Goal: Find specific page/section: Find specific page/section

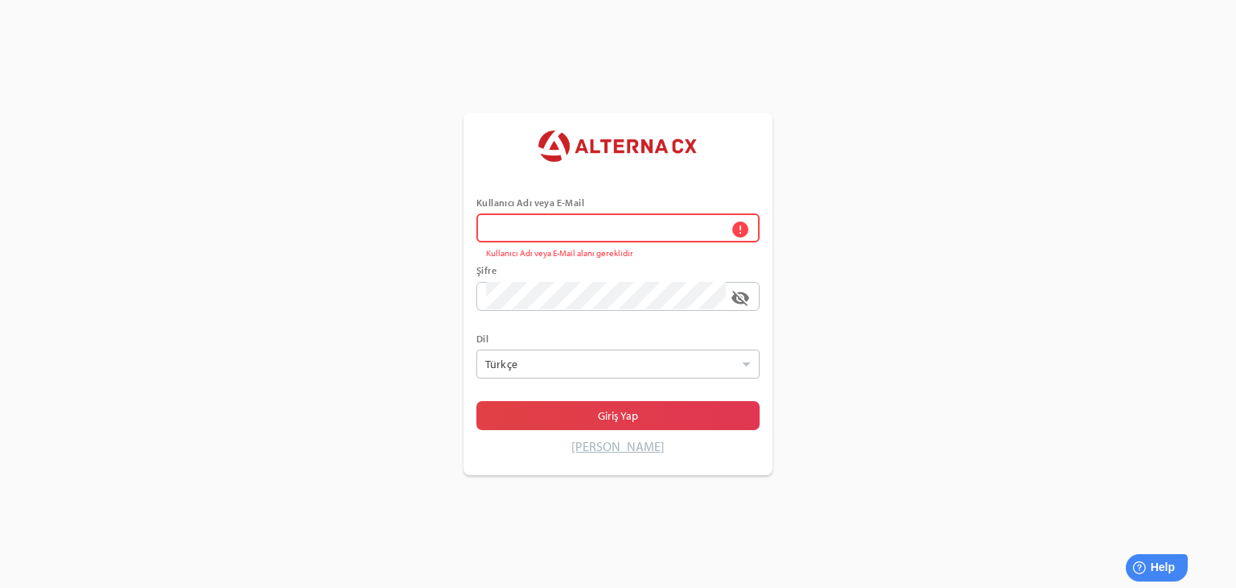
drag, startPoint x: 16, startPoint y: 229, endPoint x: 160, endPoint y: 229, distance: 144.1
click at [17, 229] on div "Kullanıcı Adı veya E-Mail error Kullanıcı Adı veya E-Mail alanı gereklidir Şifr…" at bounding box center [618, 294] width 1236 height 588
click at [473, 225] on div "Kullanıcı Adı veya E-Mail error Kullanıcı Adı veya E-Mail alanı gereklidir Şifr…" at bounding box center [618, 329] width 309 height 291
click at [496, 223] on input "error Kullanıcı Adı veya E-Mail alanı gereklidir" at bounding box center [606, 227] width 240 height 29
click at [407, 248] on div "Kullanıcı Adı veya E-Mail ***** Şifre visibility_off Dil Türkçe Seçiniz Giriş Y…" at bounding box center [618, 294] width 1236 height 588
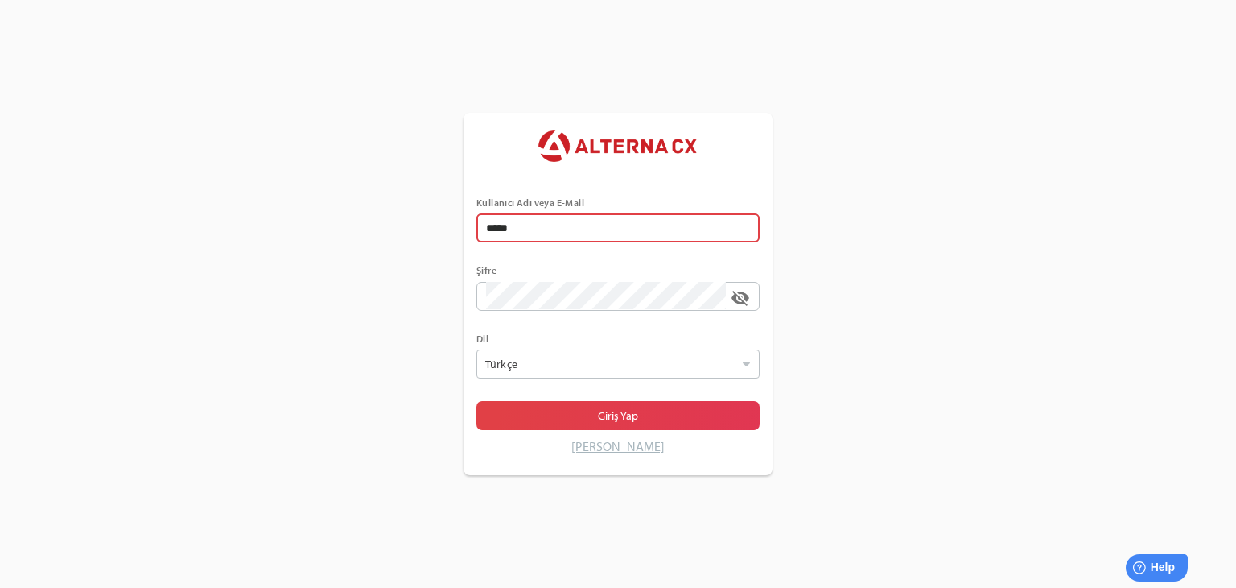
drag, startPoint x: 570, startPoint y: 220, endPoint x: 402, endPoint y: 227, distance: 168.4
click at [402, 227] on div "Kullanıcı Adı veya E-Mail ***** Şifre visibility_off Dil Türkçe Seçiniz Giriş Y…" at bounding box center [618, 294] width 1236 height 588
type input "******"
click at [952, 339] on div "Kullanıcı Adı veya E-Mail ****** Şifre visibility_off Dil Türkçe Seçiniz Giriş …" at bounding box center [618, 294] width 1236 height 588
click at [658, 214] on input "******" at bounding box center [618, 227] width 264 height 29
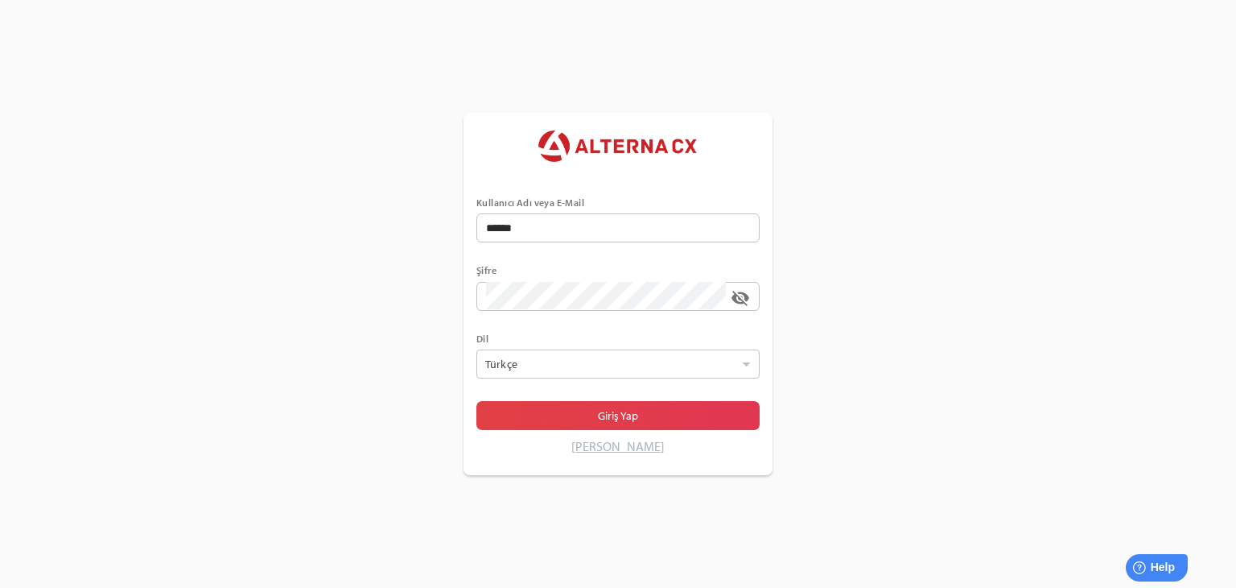
click at [590, 246] on div at bounding box center [618, 250] width 283 height 16
click at [590, 242] on input "******" at bounding box center [618, 227] width 264 height 29
click at [662, 415] on span "Giriş Yap" at bounding box center [618, 415] width 258 height 23
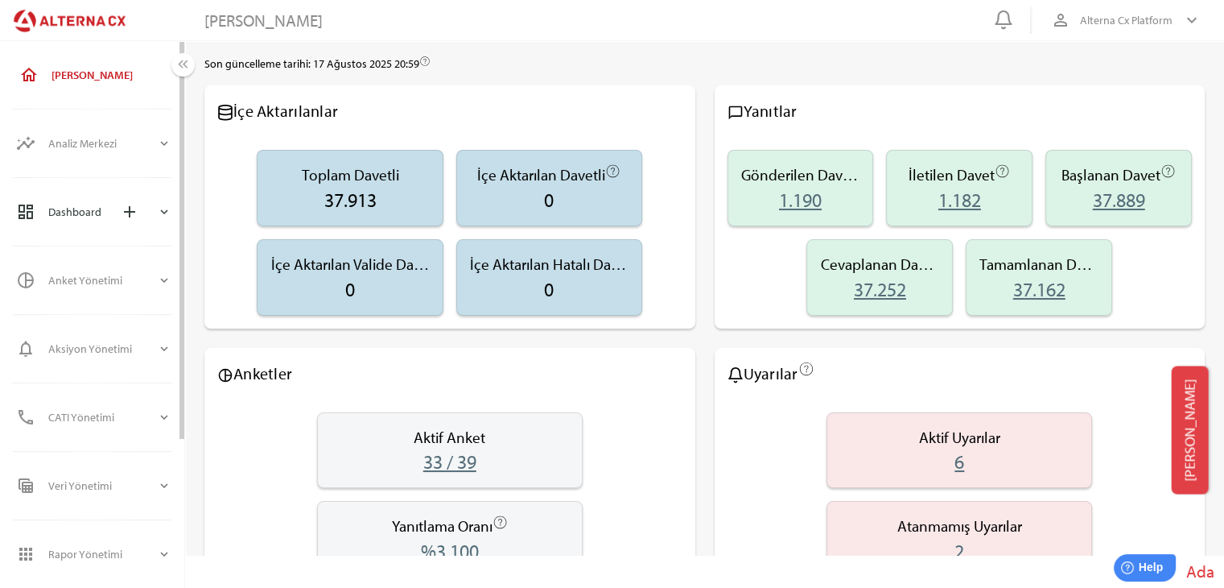
click at [164, 229] on div "expand_more" at bounding box center [164, 211] width 14 height 39
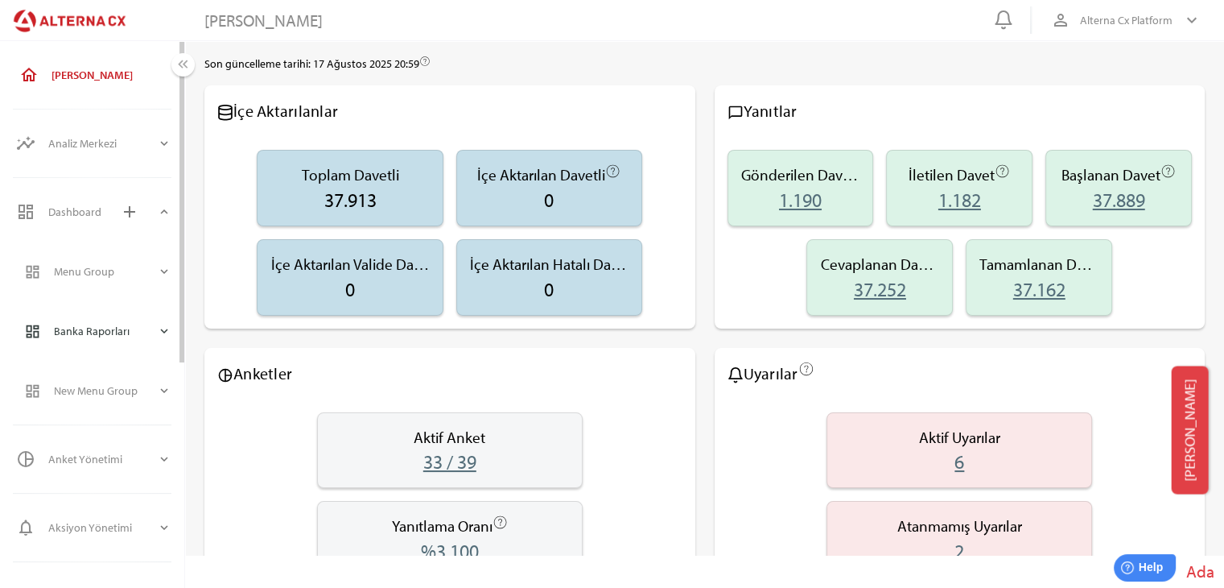
click at [163, 325] on icon "expand_more" at bounding box center [164, 331] width 14 height 14
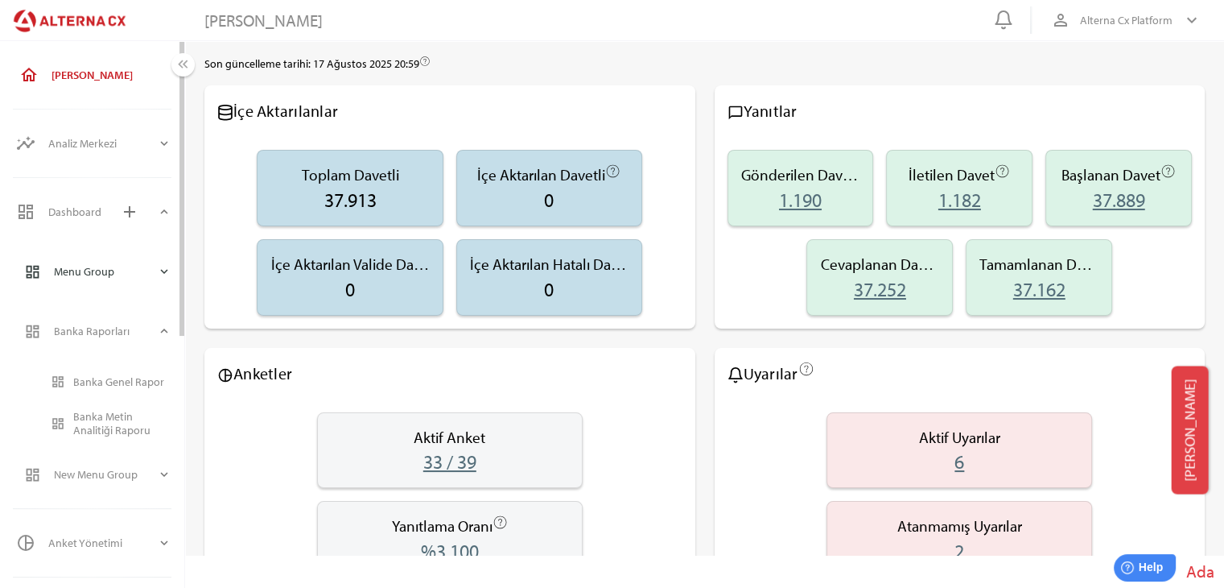
click at [163, 268] on icon "expand_more" at bounding box center [164, 271] width 14 height 14
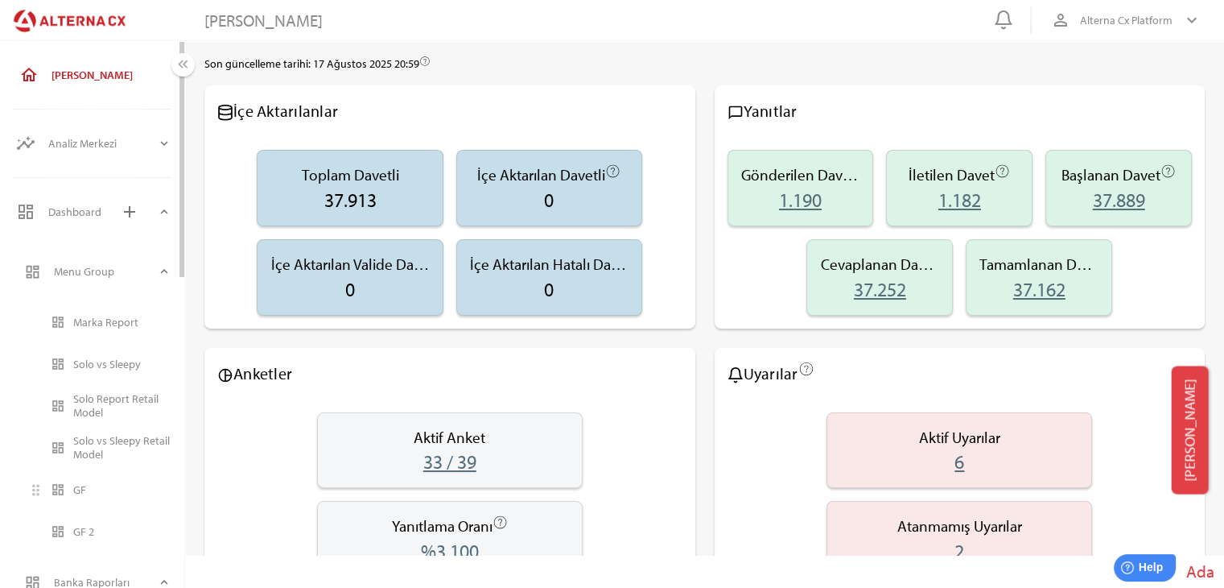
click at [83, 491] on div "GF" at bounding box center [122, 490] width 98 height 14
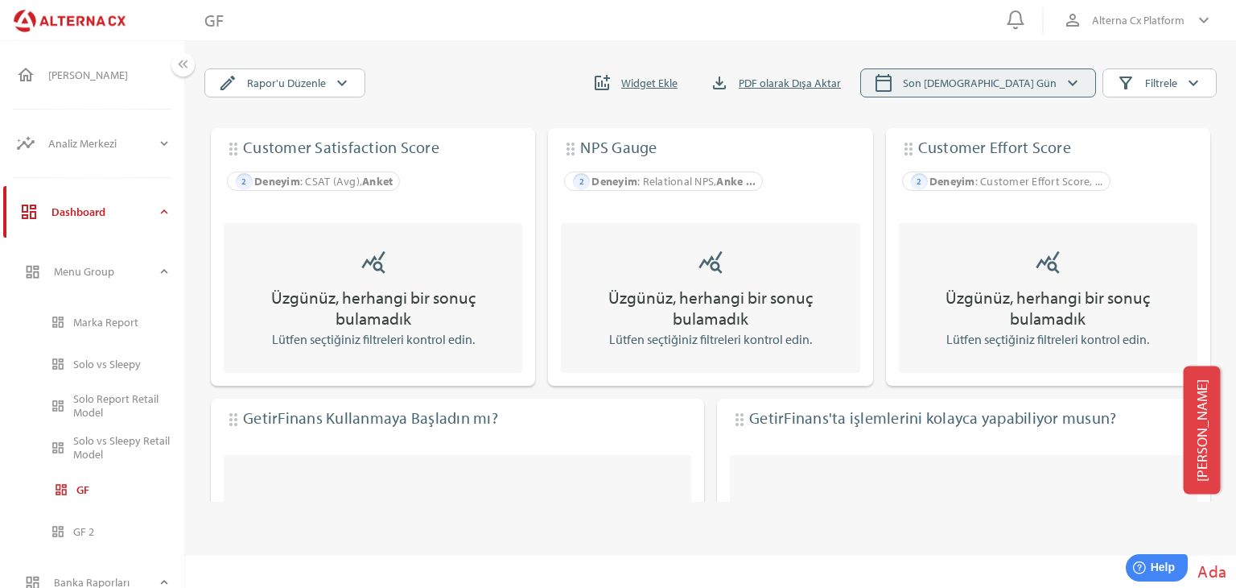
click at [893, 89] on icon "calendar_today" at bounding box center [883, 82] width 19 height 19
select select "*"
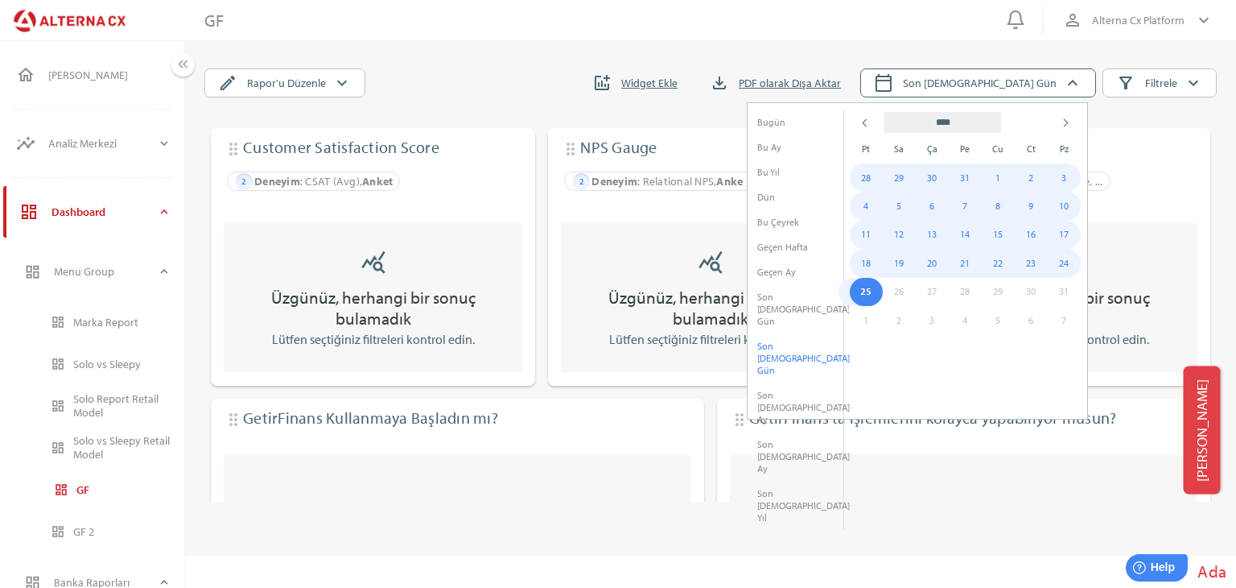
click at [768, 481] on li "Son [DEMOGRAPHIC_DATA] Yıl" at bounding box center [796, 505] width 96 height 49
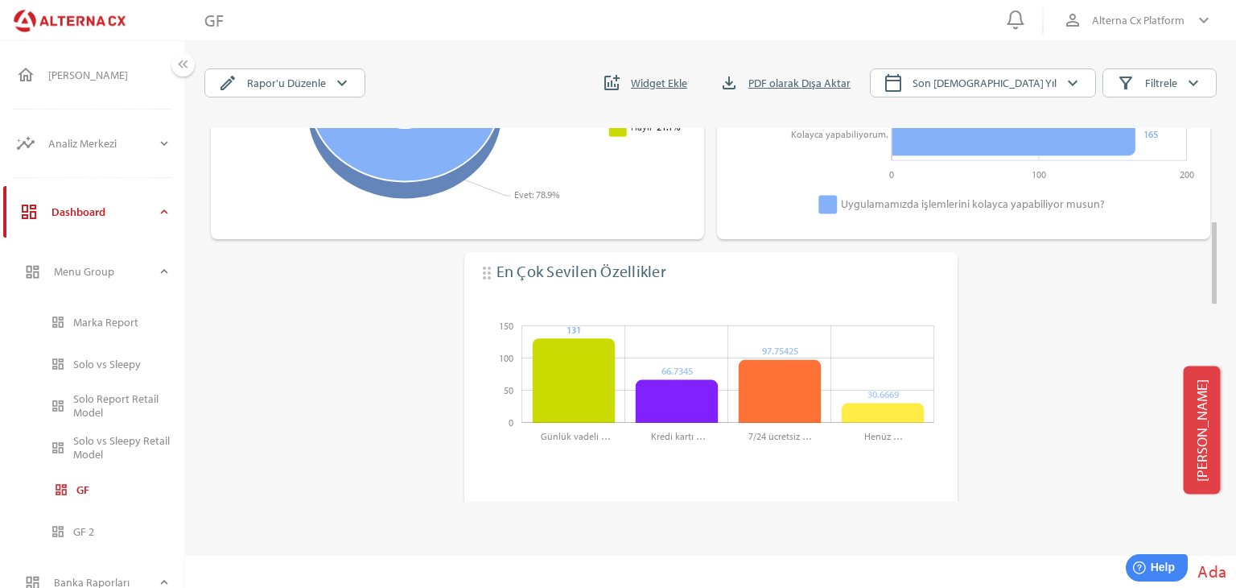
scroll to position [563, 0]
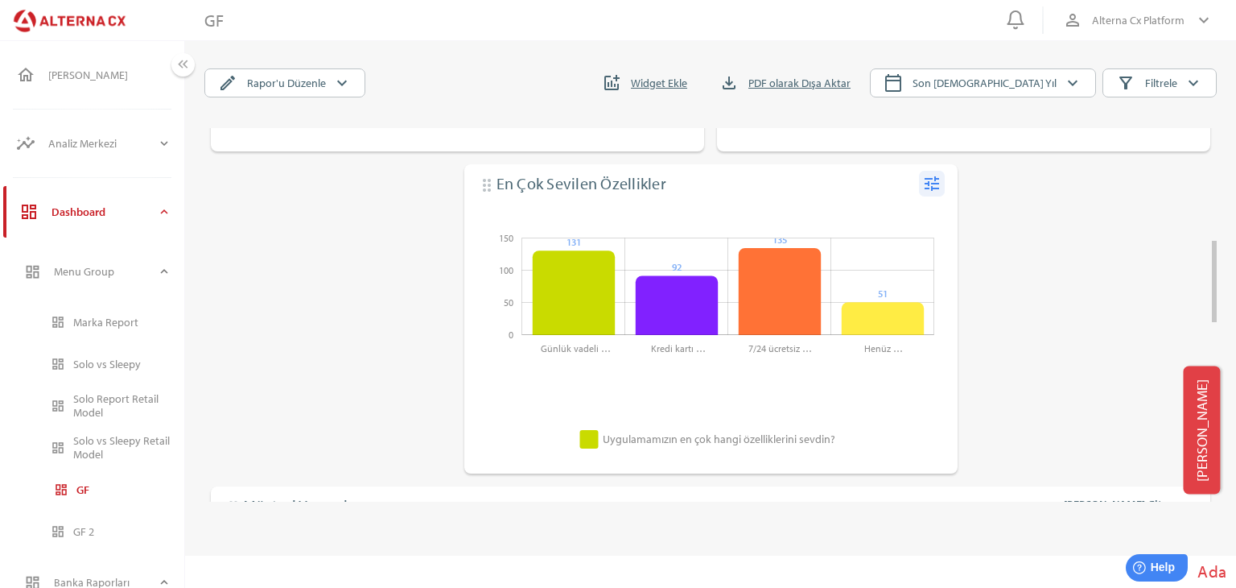
click at [930, 184] on icon "tune" at bounding box center [931, 183] width 19 height 19
click at [934, 221] on div "edit Düzenle" at bounding box center [884, 215] width 121 height 39
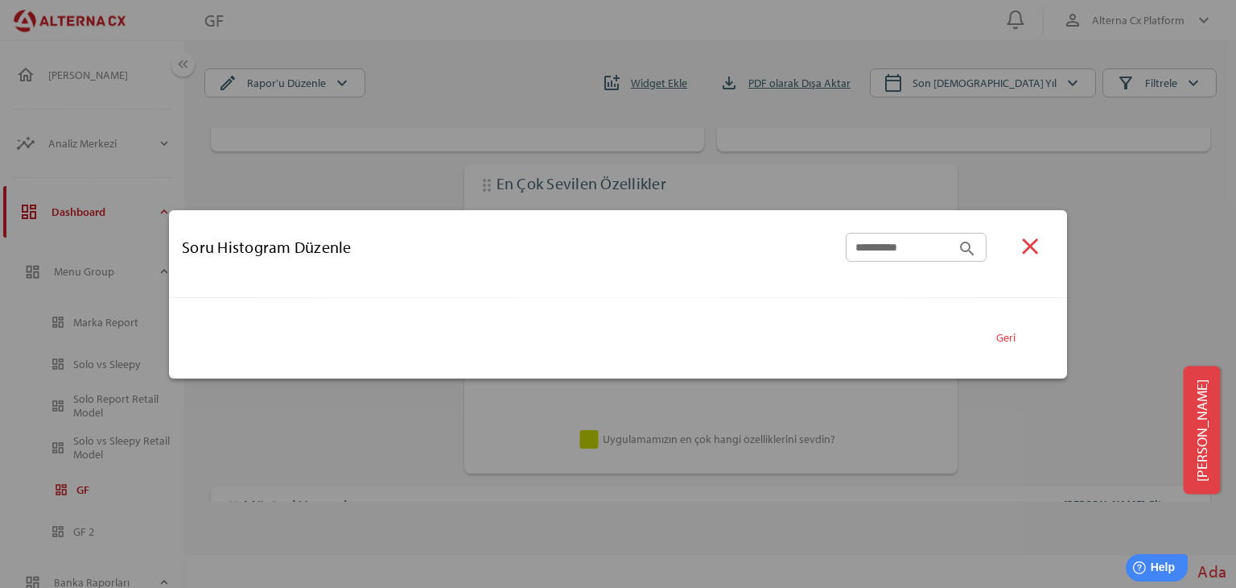
type input "**********"
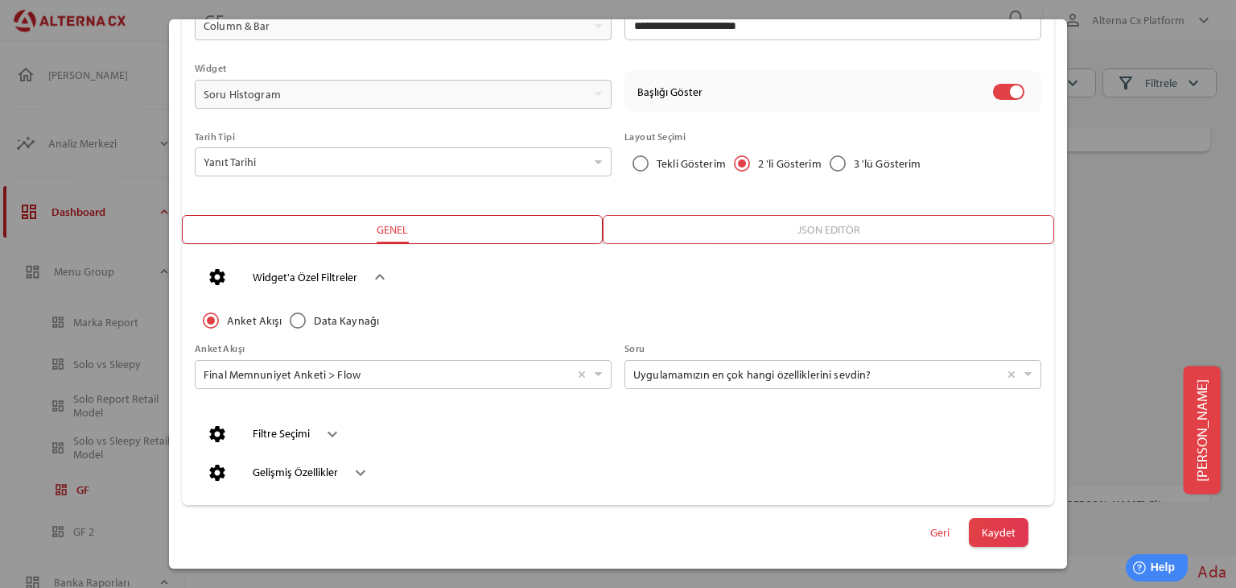
scroll to position [142, 0]
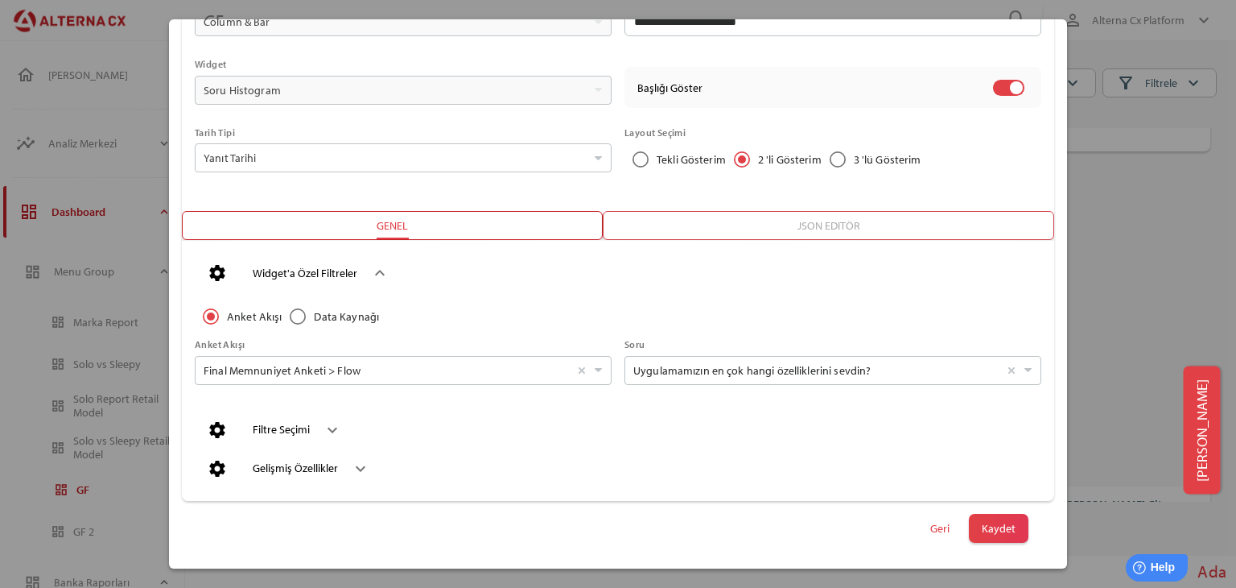
click at [351, 422] on div "settings Filtre Seçimi keyboard_arrow_down" at bounding box center [618, 430] width 847 height 39
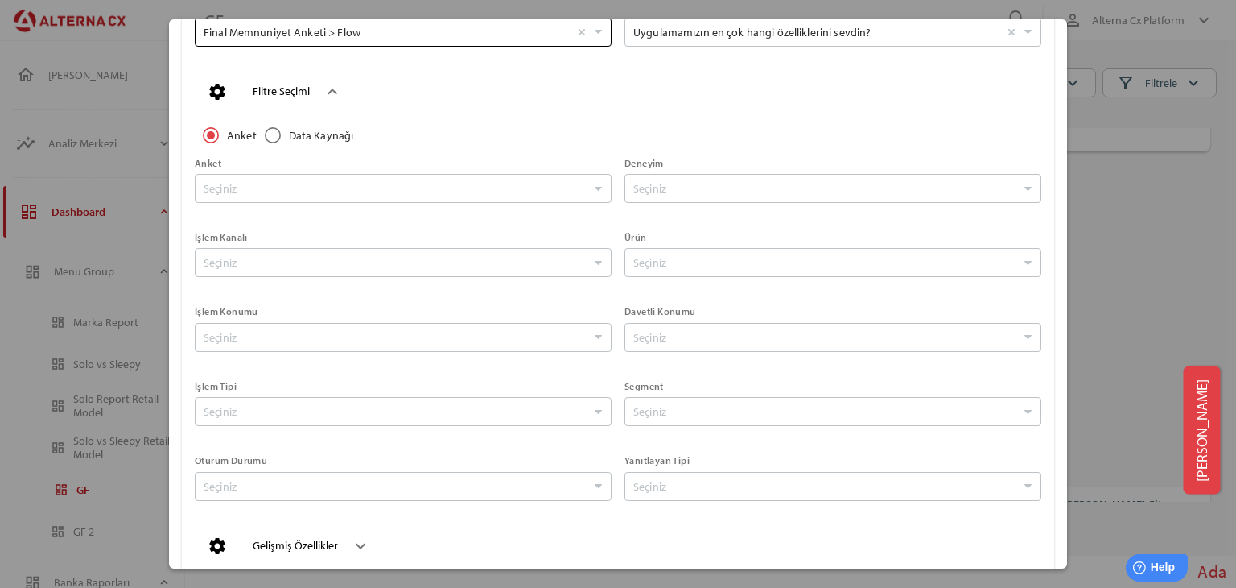
scroll to position [557, 0]
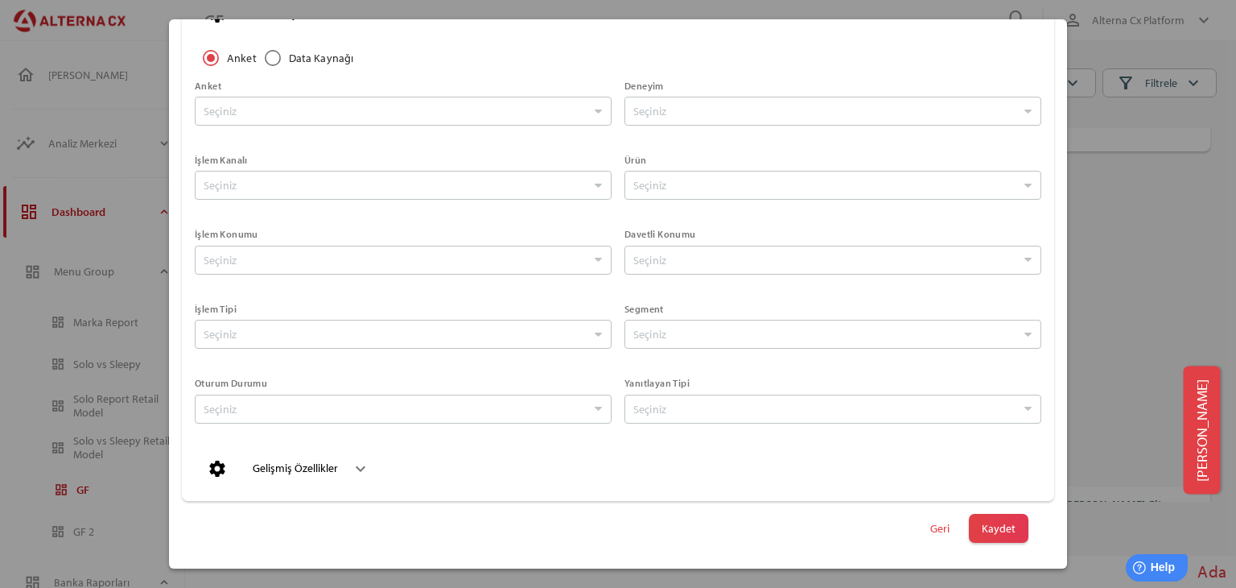
click at [373, 479] on div "settings Gelişmiş Özellikler keyboard_arrow_down" at bounding box center [618, 468] width 847 height 39
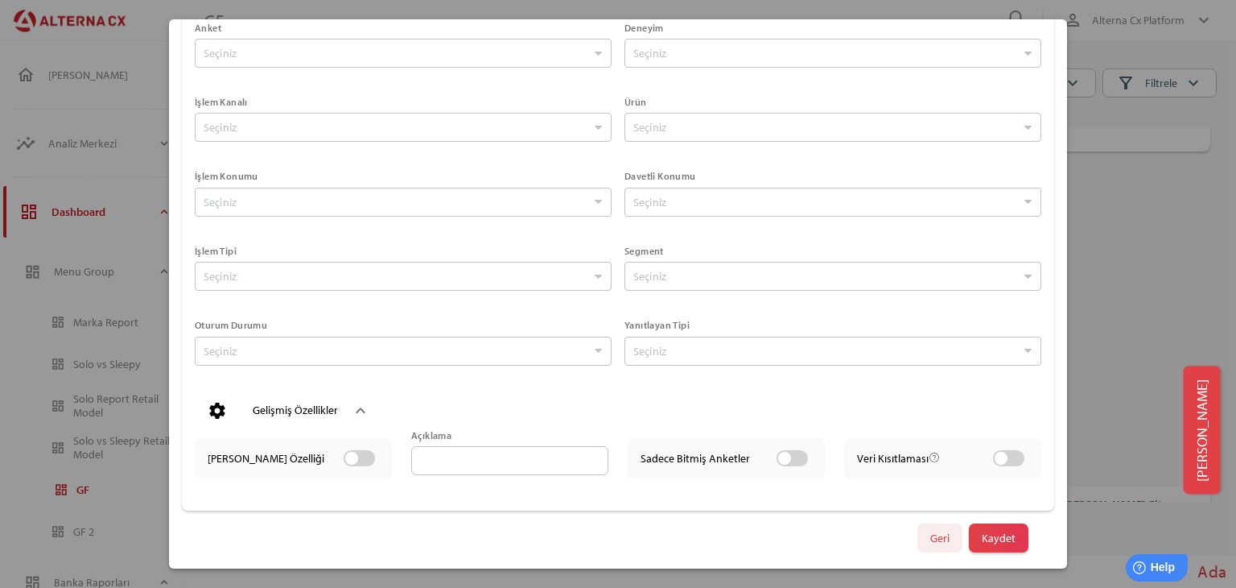
scroll to position [625, 0]
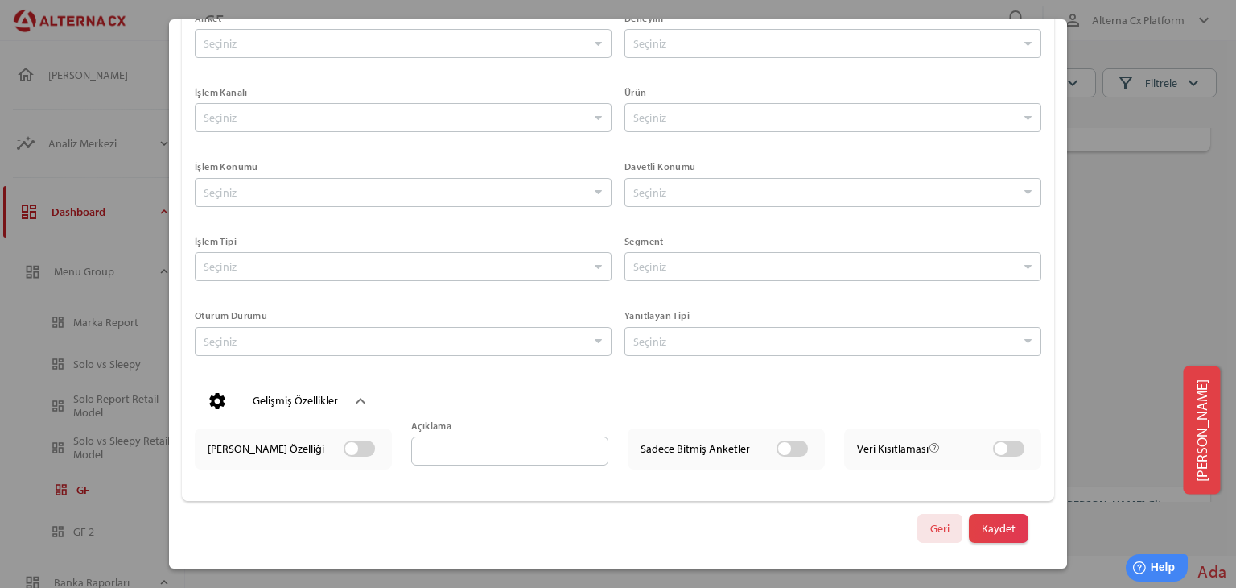
click at [918, 526] on span "Geri" at bounding box center [940, 528] width 45 height 29
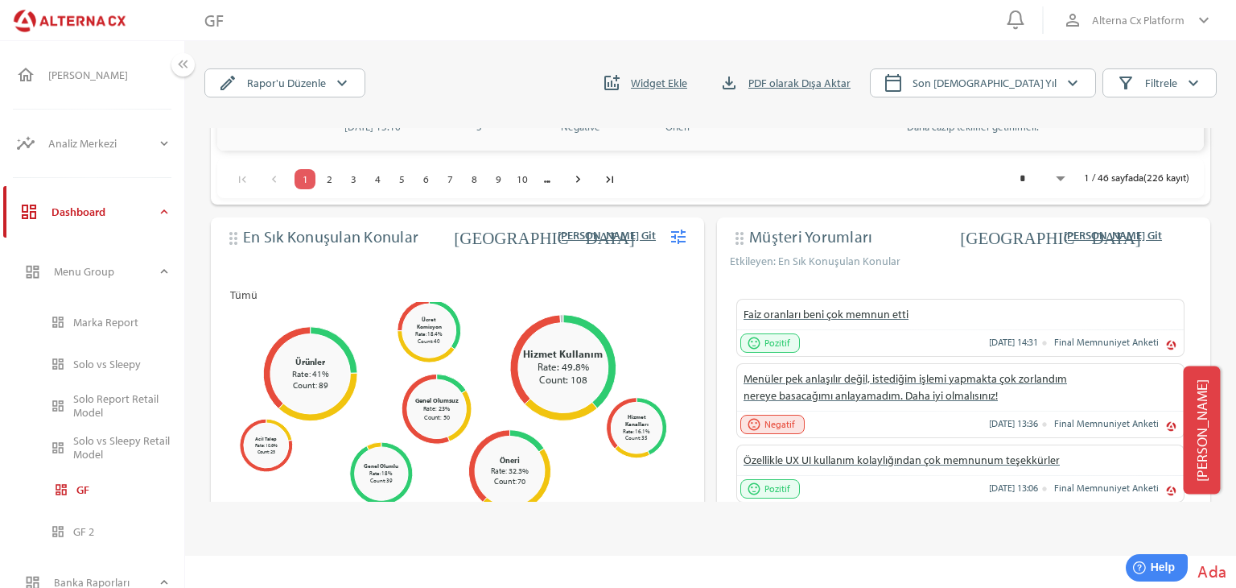
scroll to position [1379, 0]
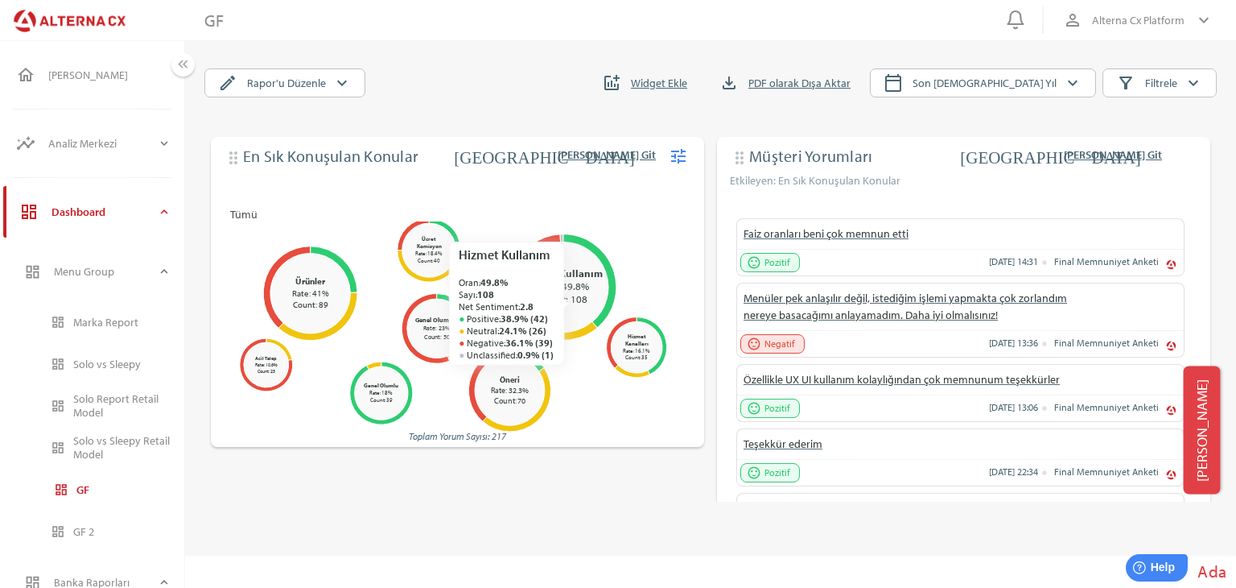
click at [570, 316] on circle at bounding box center [564, 287] width 104 height 104
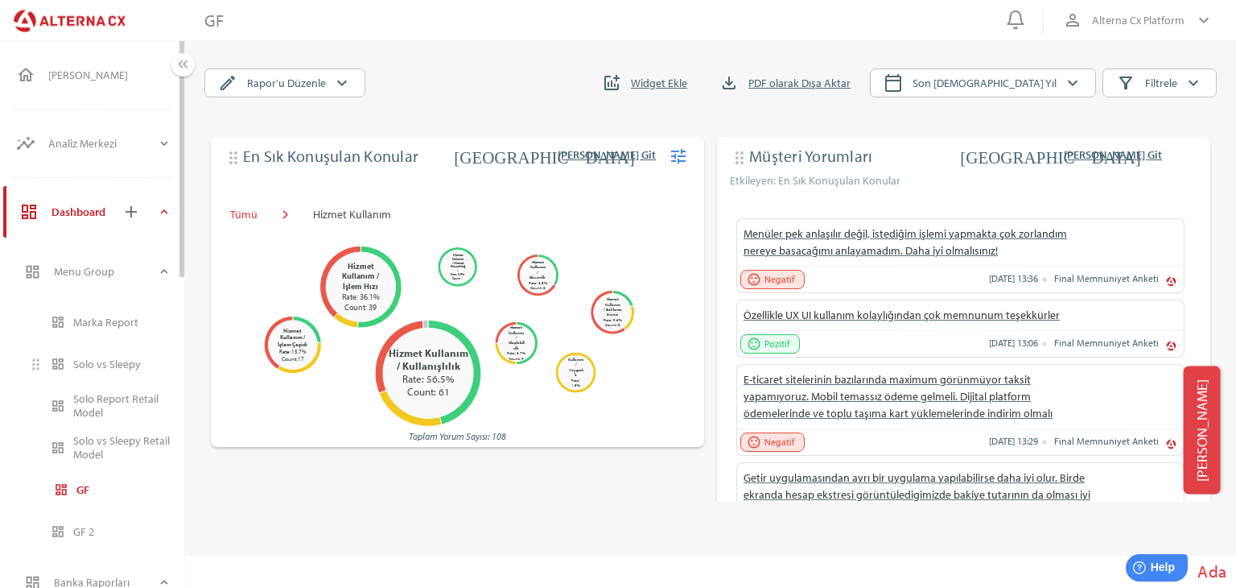
click at [103, 368] on div "Solo vs Sleepy" at bounding box center [122, 364] width 98 height 14
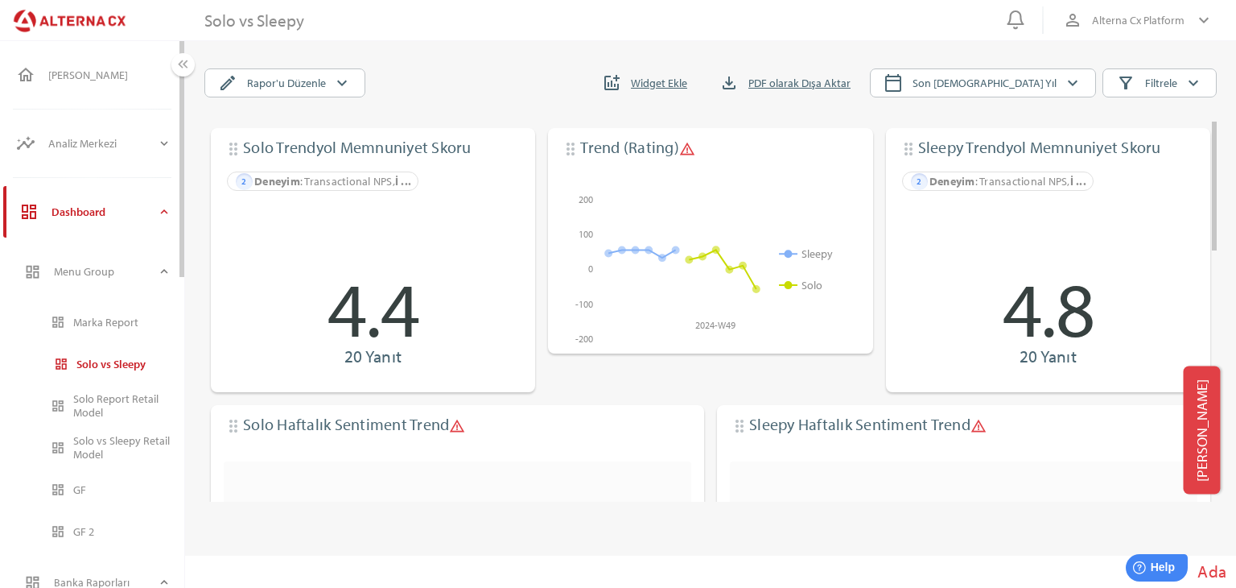
click at [113, 406] on div "Solo Report Retail Model" at bounding box center [122, 405] width 98 height 27
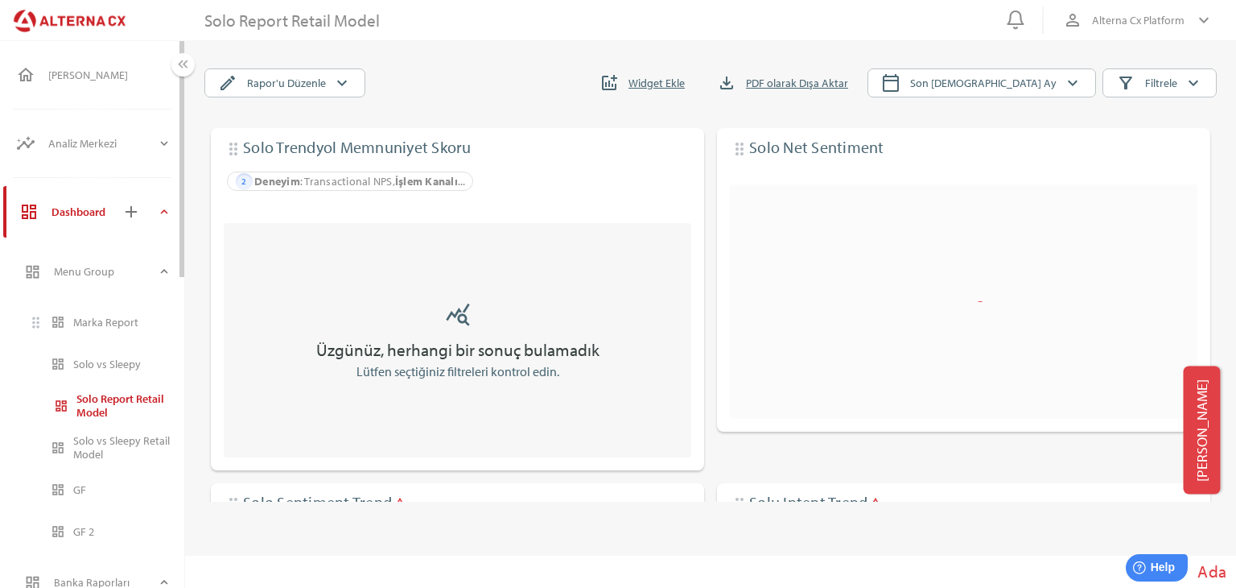
click at [93, 330] on div "Marka Report" at bounding box center [122, 322] width 98 height 26
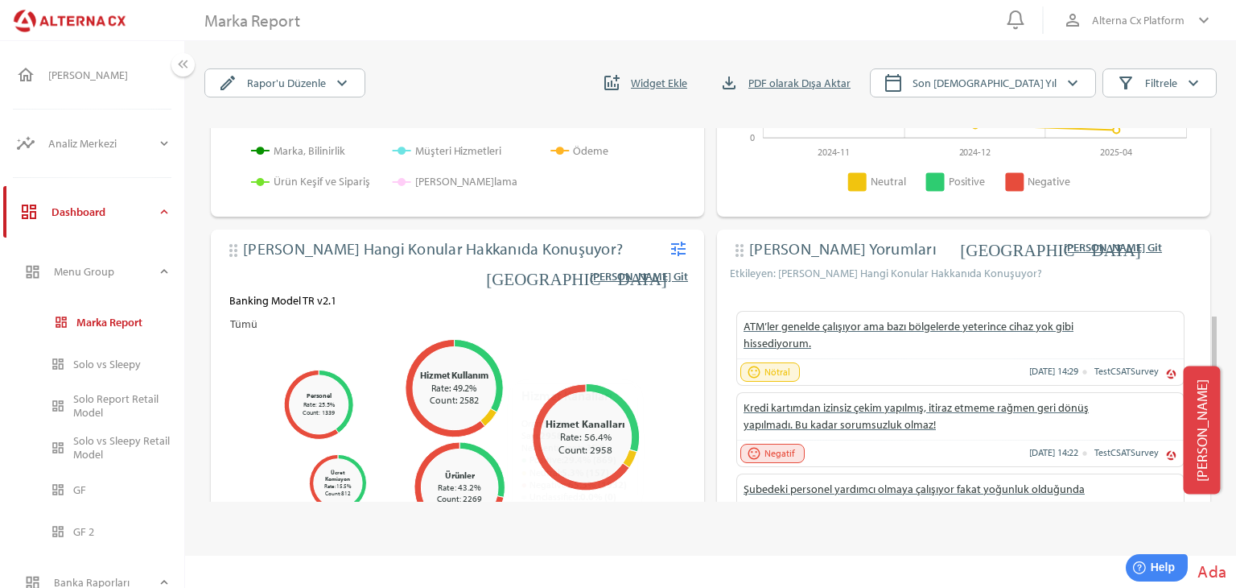
scroll to position [659, 0]
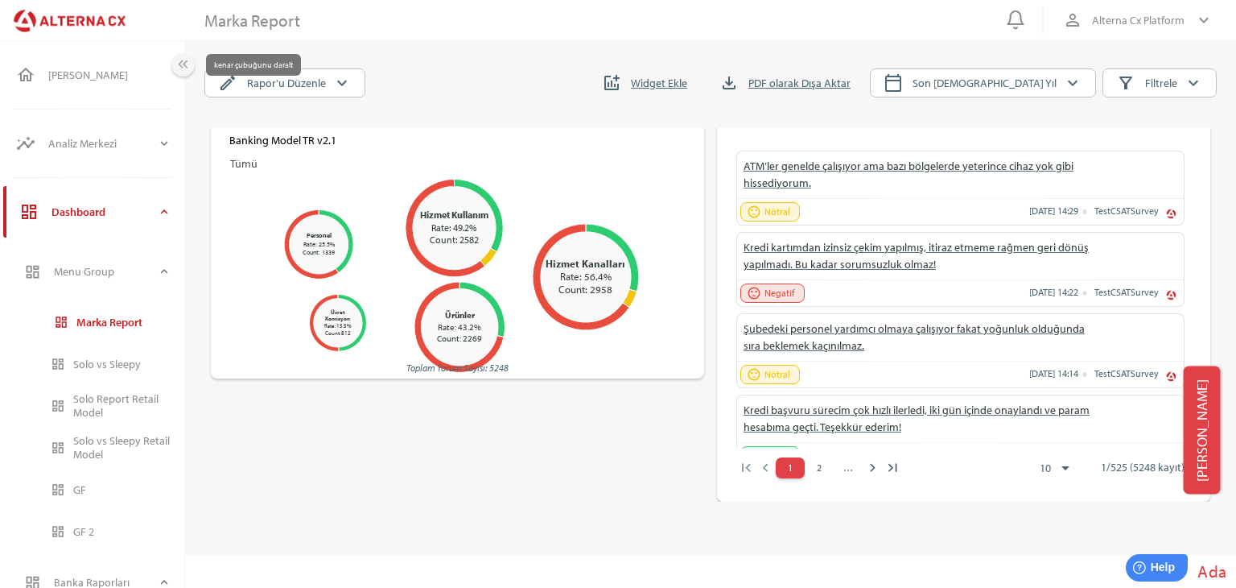
click at [179, 60] on icon "keyboard_double_arrow_left" at bounding box center [183, 64] width 17 height 17
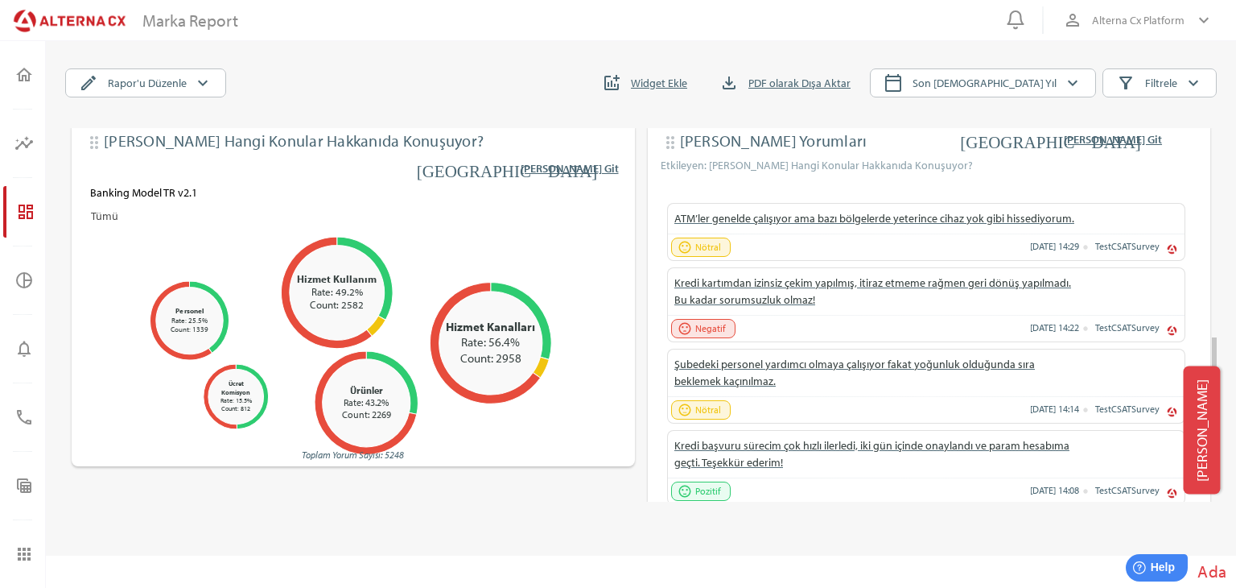
scroll to position [637, 0]
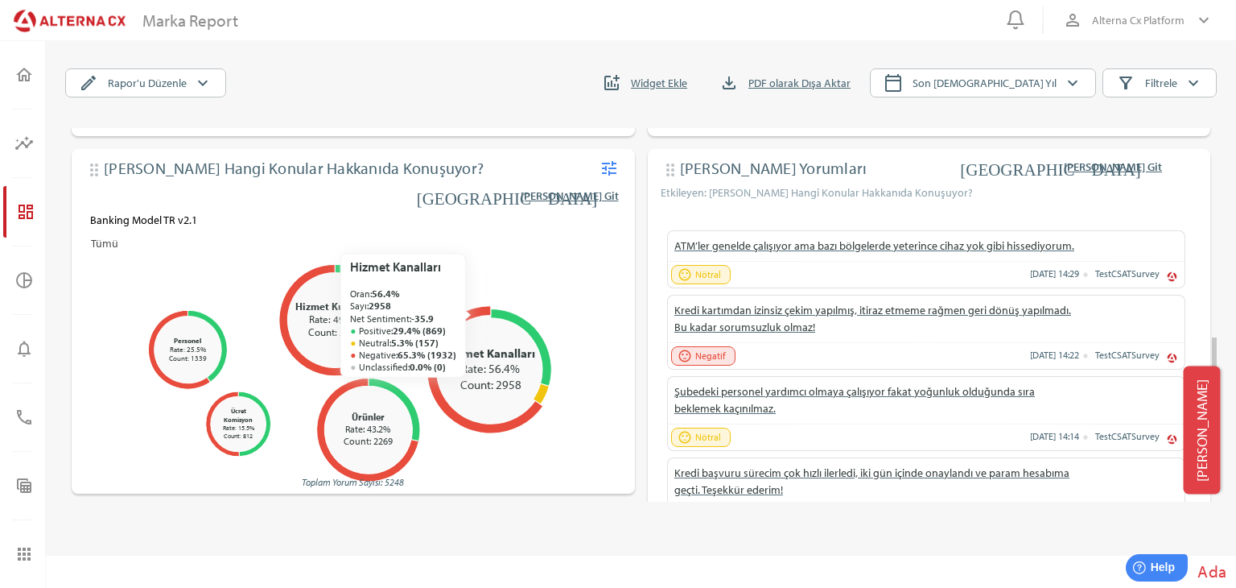
click at [470, 311] on icon at bounding box center [485, 369] width 116 height 127
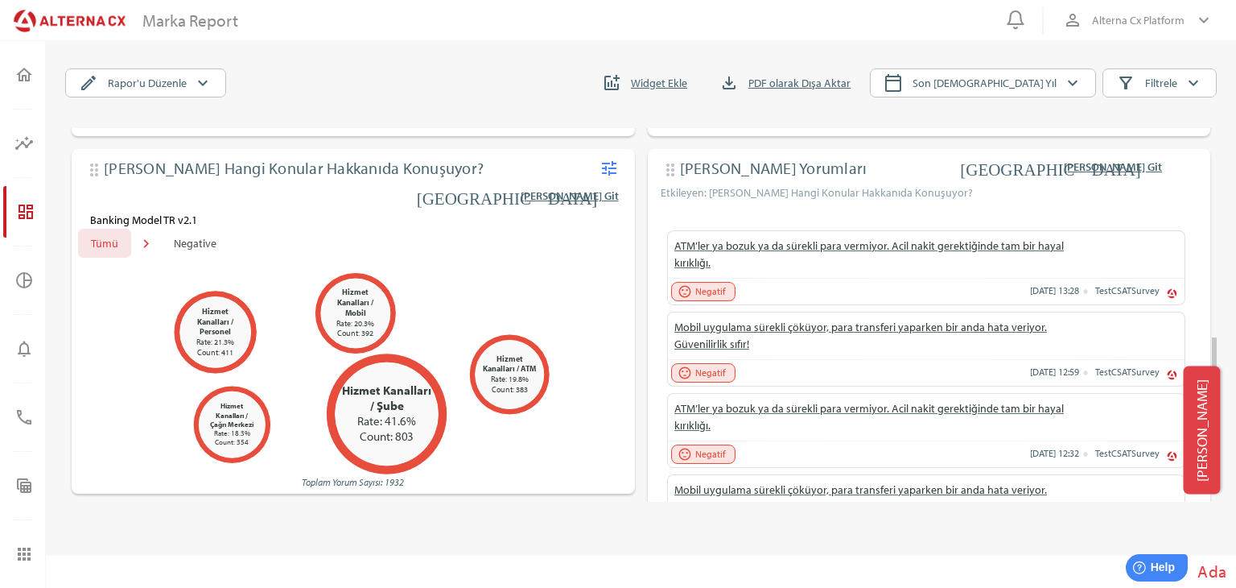
click at [103, 248] on span "Tümü" at bounding box center [104, 242] width 27 height 19
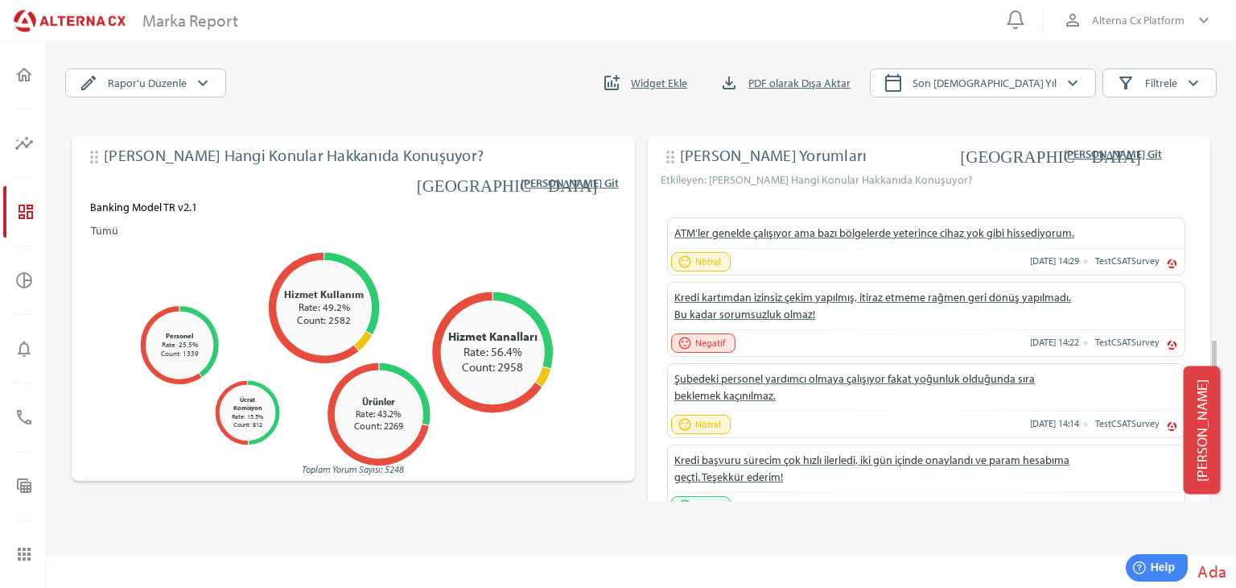
scroll to position [654, 0]
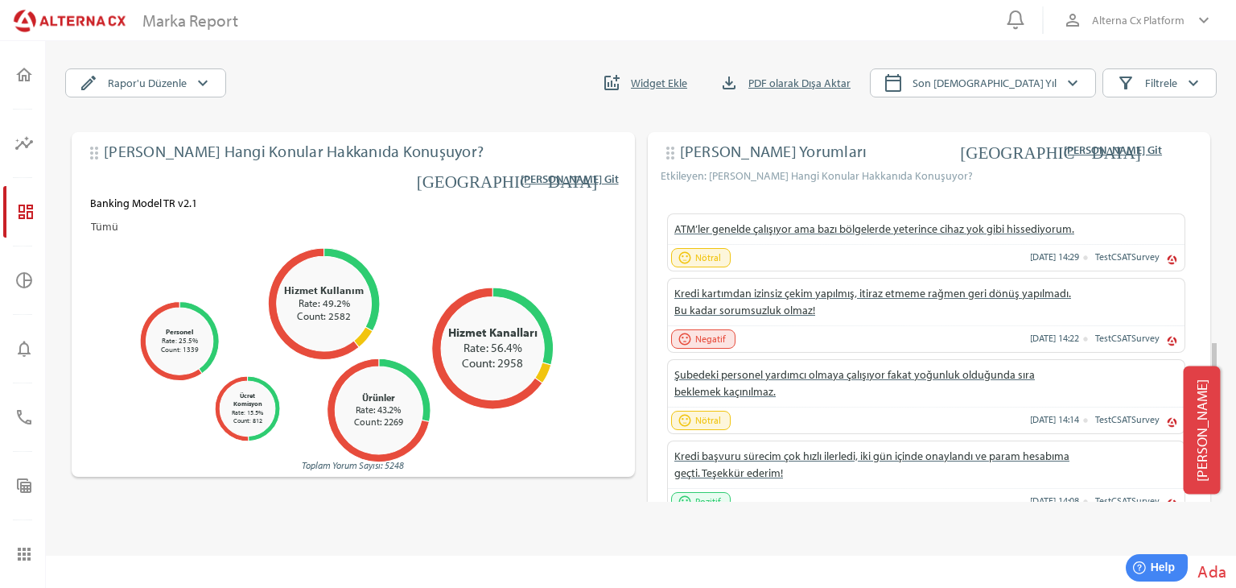
drag, startPoint x: 1215, startPoint y: 352, endPoint x: 1217, endPoint y: 361, distance: 10.0
click at [1217, 361] on html "0 person_outline Alterna Cx Platform keyboard_arrow_down home [PERSON_NAME] ins…" at bounding box center [618, 294] width 1236 height 588
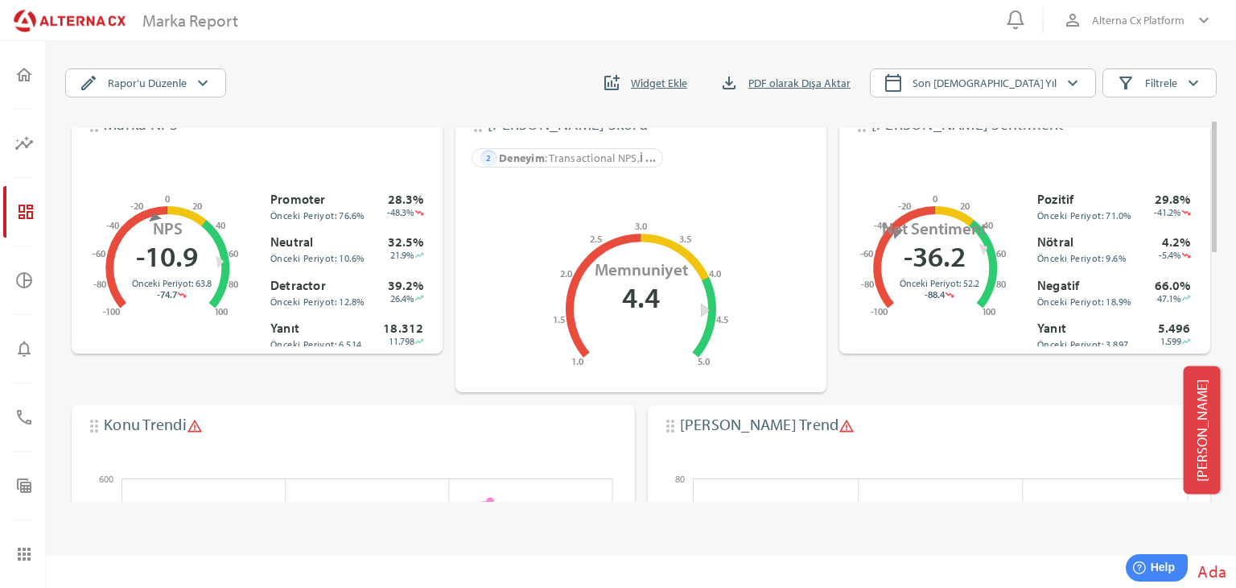
scroll to position [0, 0]
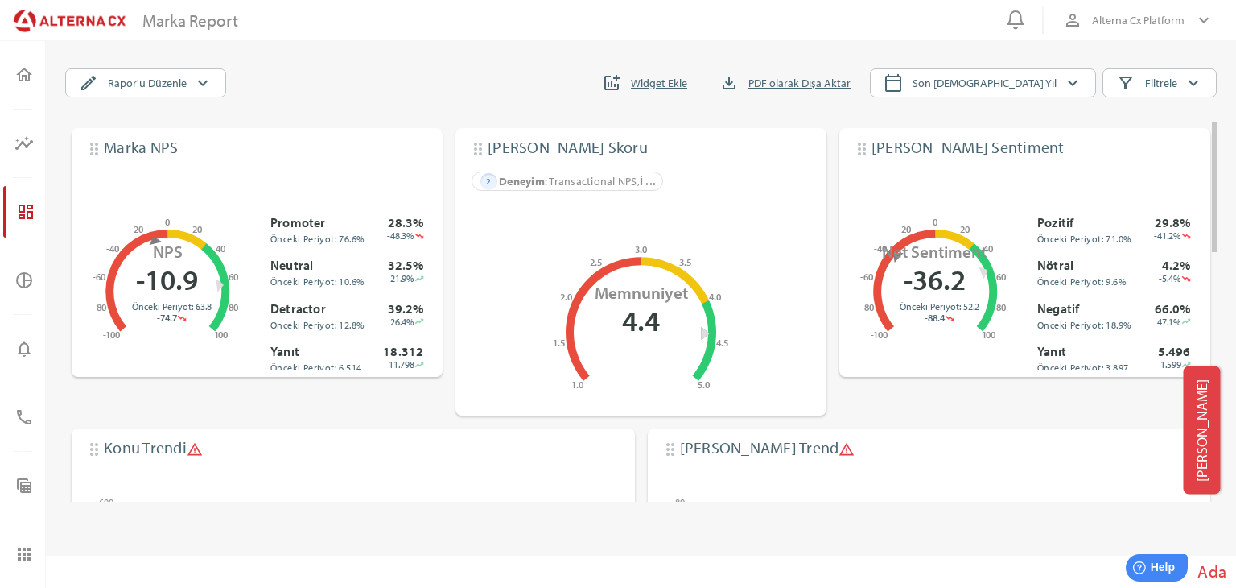
drag, startPoint x: 1216, startPoint y: 364, endPoint x: 1220, endPoint y: 130, distance: 233.5
click at [1220, 130] on html "0 person_outline Alterna Cx Platform keyboard_arrow_down home [PERSON_NAME] ins…" at bounding box center [618, 294] width 1236 height 588
drag, startPoint x: 1220, startPoint y: 130, endPoint x: 1236, endPoint y: 282, distance: 152.1
click at [1236, 282] on main "[PERSON_NAME] Report edit Rapor'u Düzenle keyboard_arrow_down addchart Widget E…" at bounding box center [641, 293] width 1190 height 514
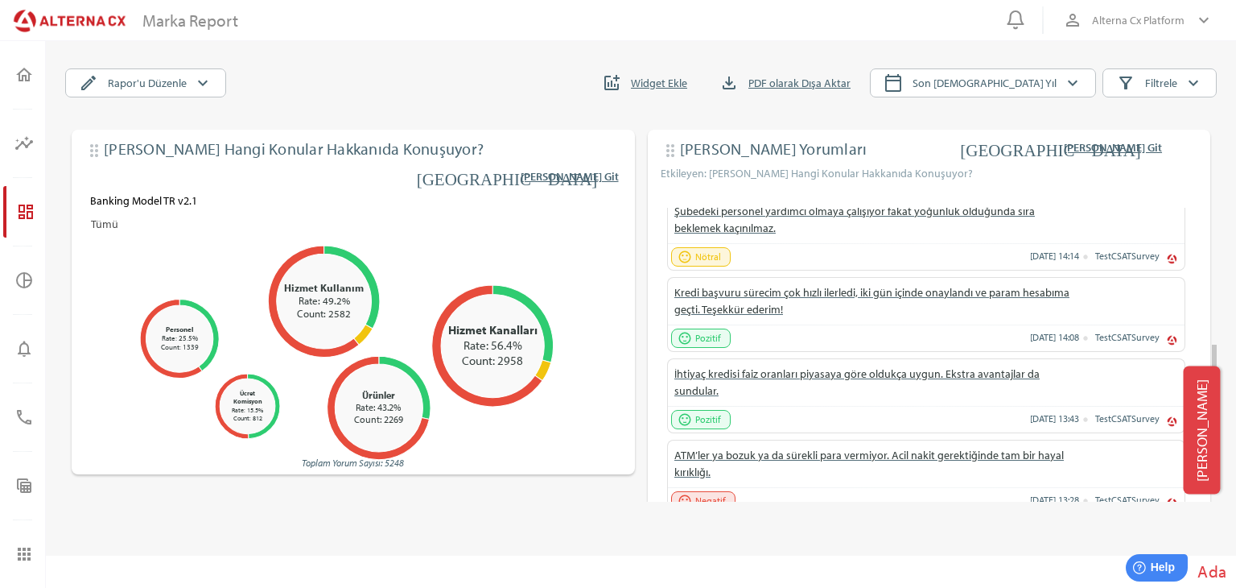
scroll to position [658, 0]
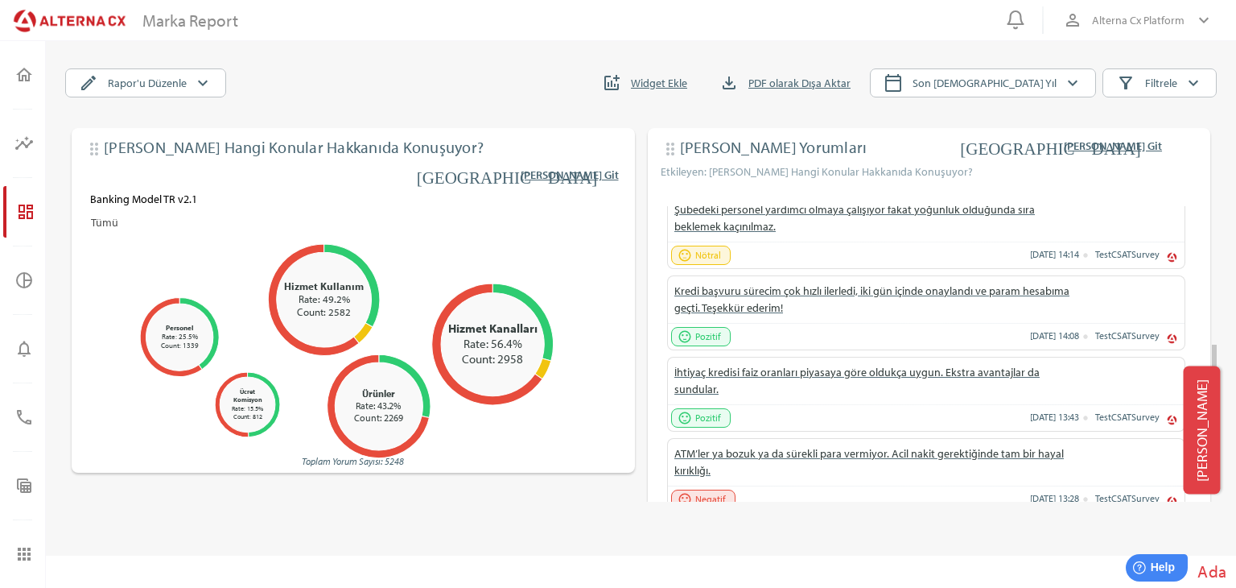
drag, startPoint x: 1214, startPoint y: 213, endPoint x: 1219, endPoint y: 436, distance: 223.0
click at [1219, 436] on html "0 person_outline Alterna Cx Platform keyboard_arrow_down home [PERSON_NAME] ins…" at bounding box center [618, 294] width 1236 height 588
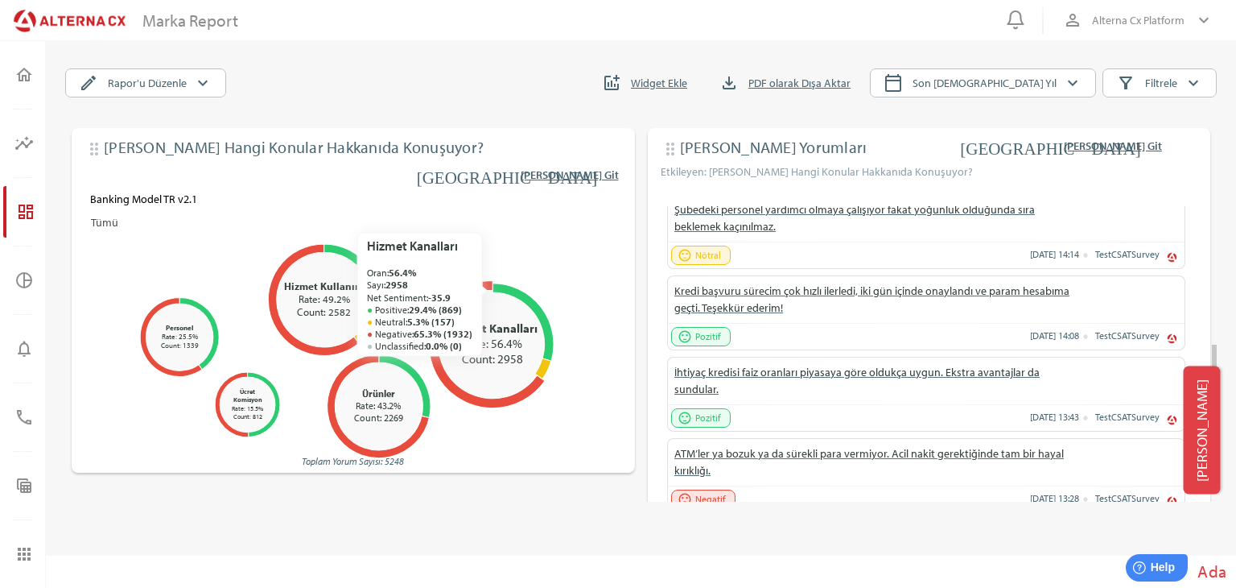
click at [486, 291] on icon at bounding box center [487, 344] width 116 height 127
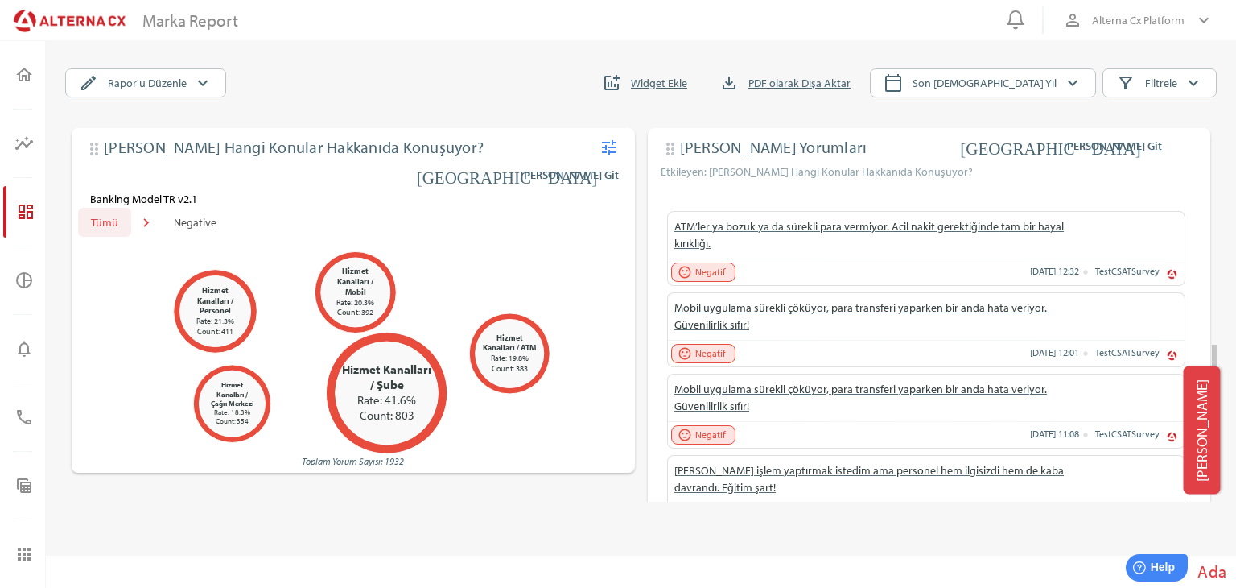
click at [100, 223] on span "Tümü" at bounding box center [104, 221] width 27 height 19
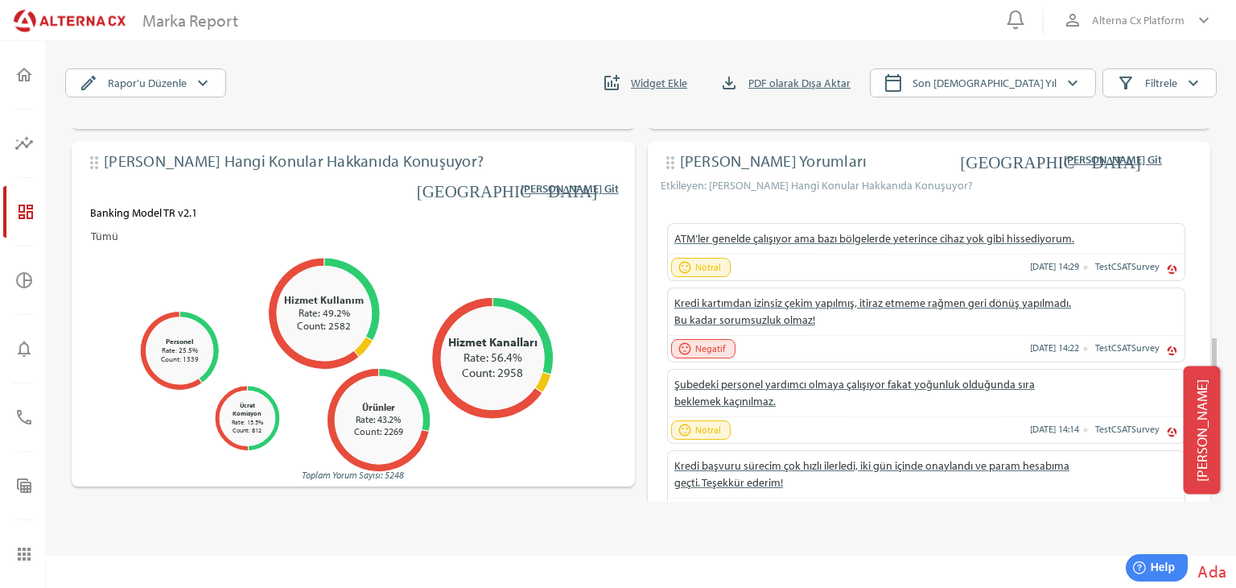
scroll to position [646, 0]
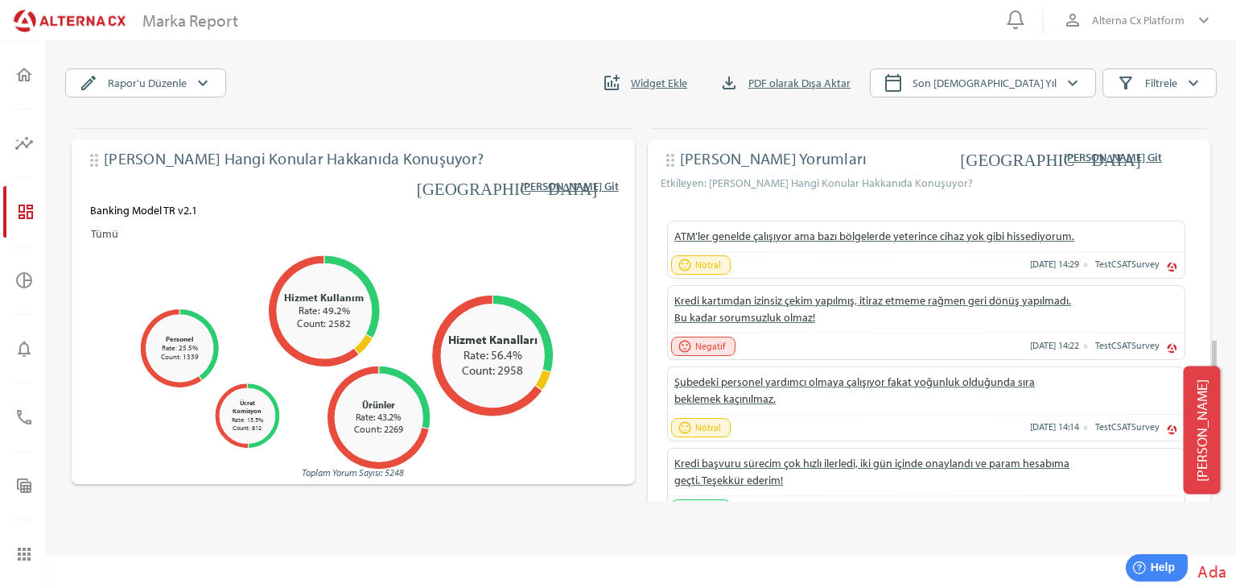
drag, startPoint x: 1214, startPoint y: 342, endPoint x: 1220, endPoint y: 355, distance: 14.4
click at [1220, 355] on html "0 person_outline Alterna Cx Platform keyboard_arrow_down home [PERSON_NAME] ins…" at bounding box center [618, 294] width 1236 height 588
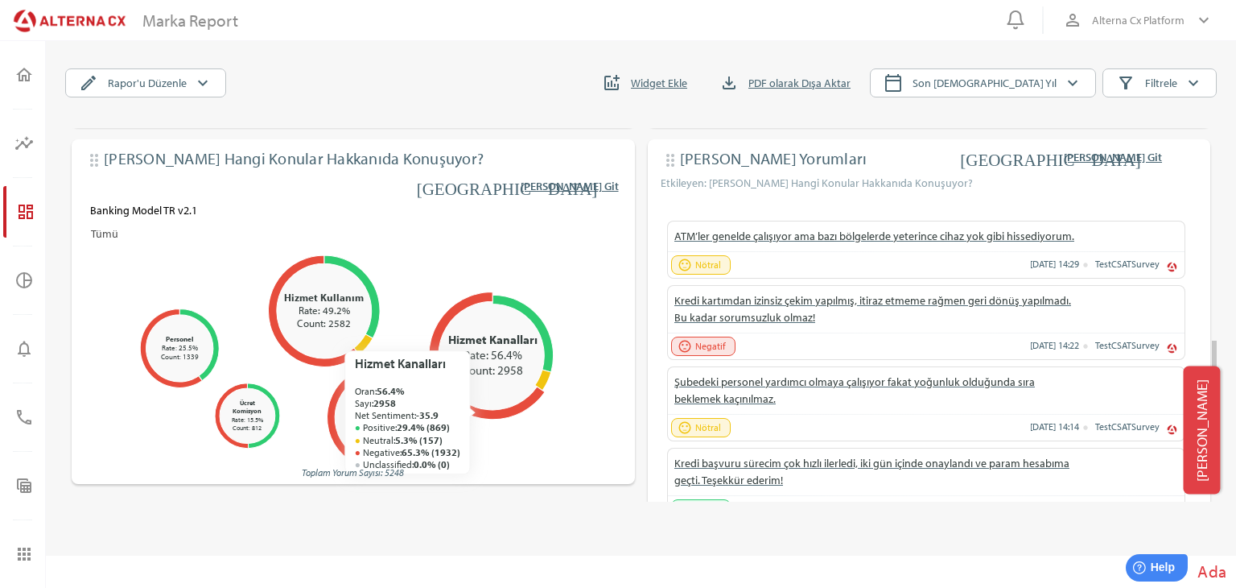
click at [474, 413] on icon at bounding box center [487, 355] width 116 height 127
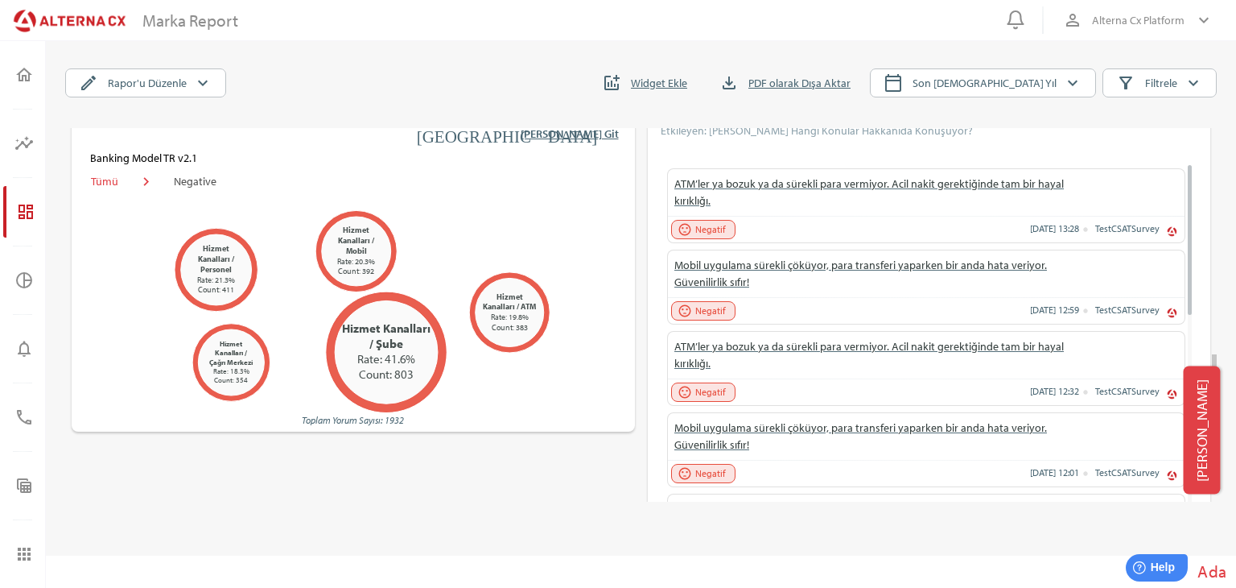
scroll to position [727, 0]
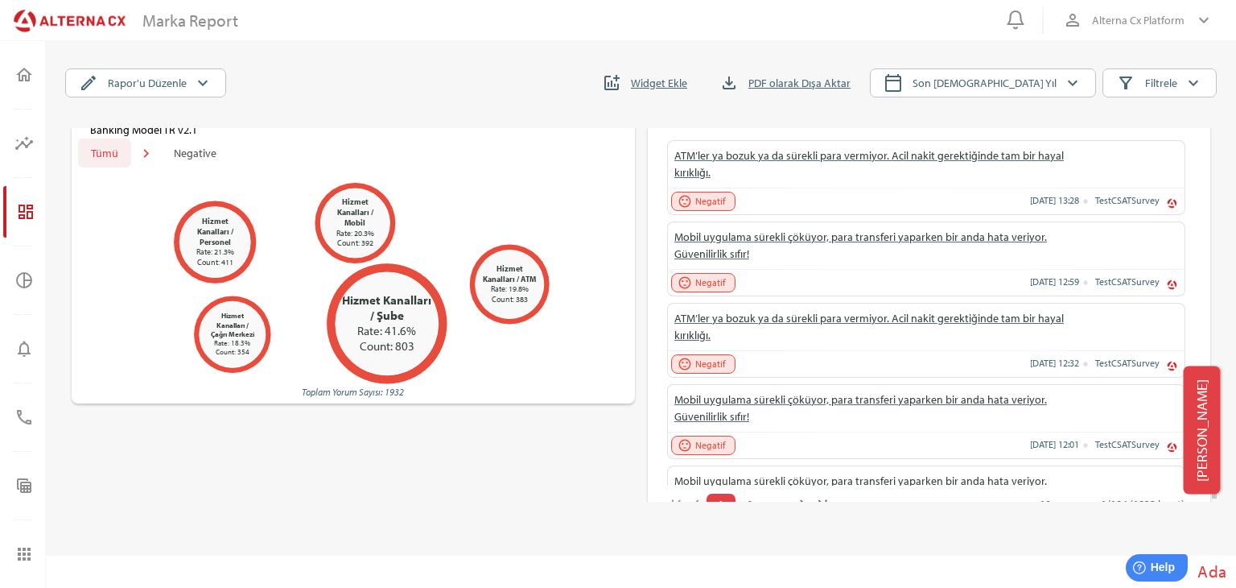
click at [109, 159] on span "Tümü" at bounding box center [104, 152] width 27 height 19
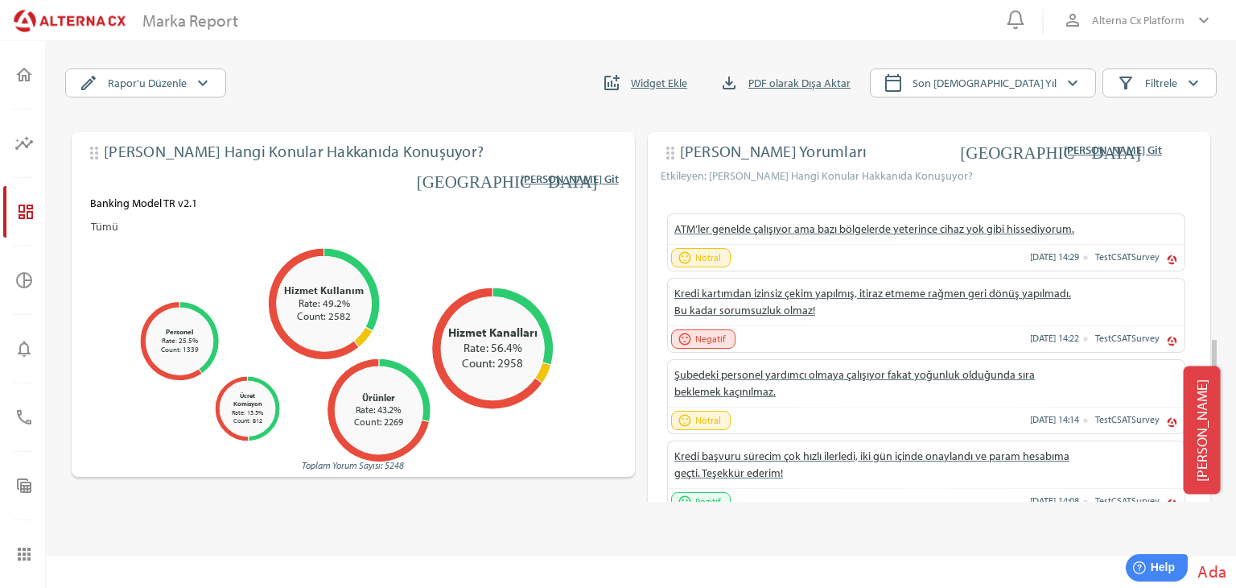
scroll to position [625, 0]
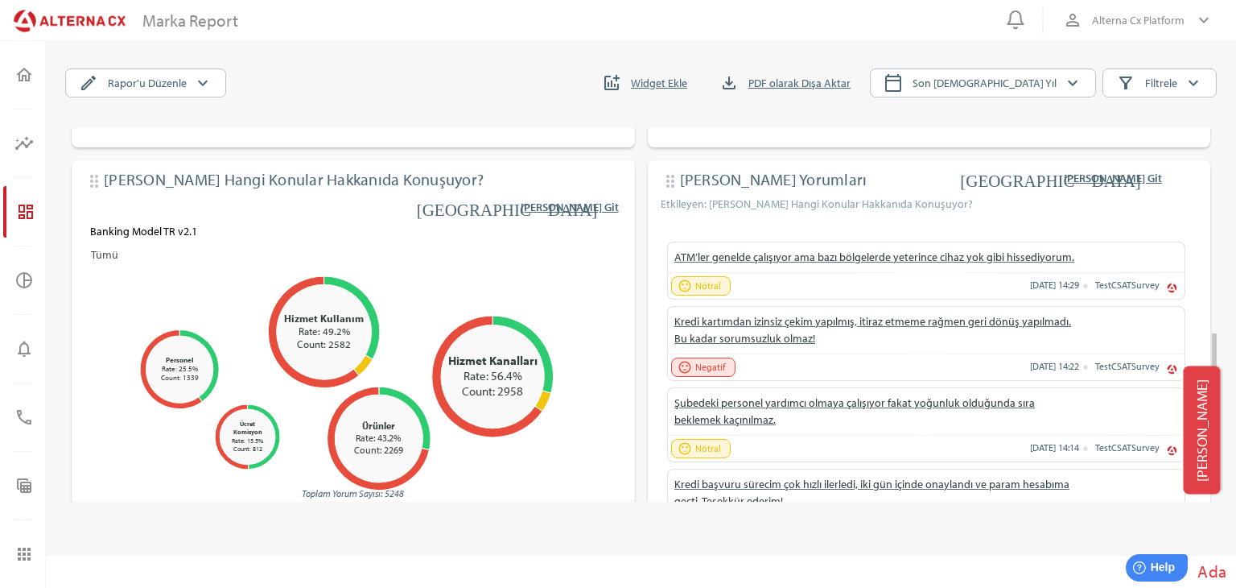
click at [646, 271] on div "drag_indicator Marka Müşteri Yorumları tune north_east Konu Keşfi'ne Git Etkile…" at bounding box center [923, 395] width 576 height 497
click at [579, 584] on div "Ada" at bounding box center [641, 571] width 1190 height 32
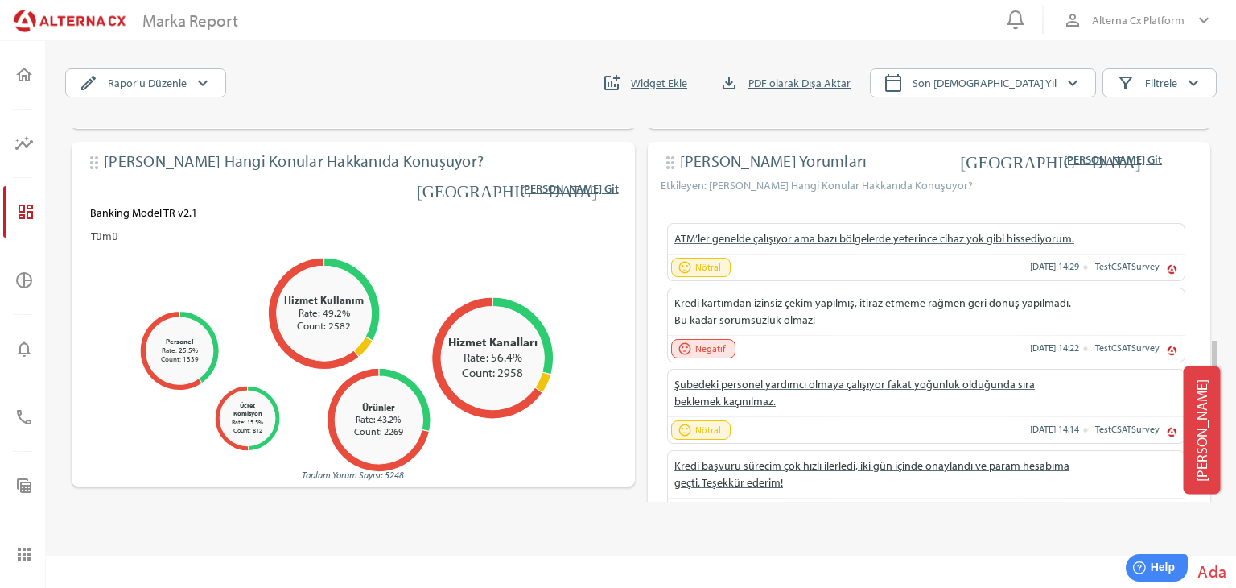
scroll to position [649, 0]
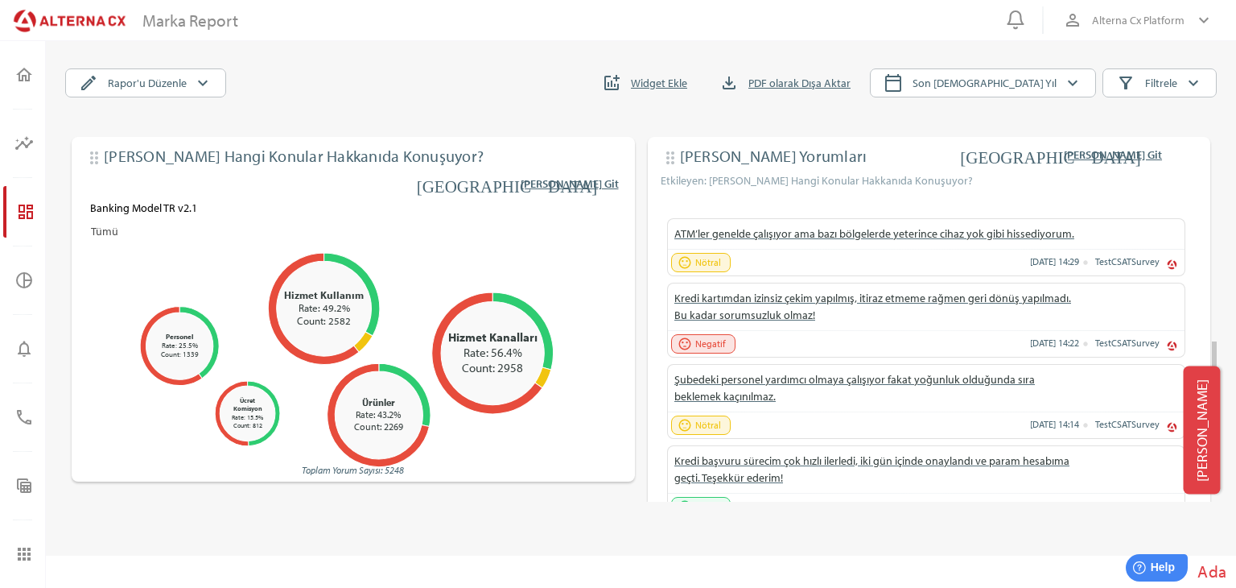
drag, startPoint x: 1213, startPoint y: 367, endPoint x: 1214, endPoint y: 348, distance: 19.3
click at [1214, 348] on html "0 person_outline Alterna Cx Platform keyboard_arrow_down home [PERSON_NAME] ins…" at bounding box center [618, 294] width 1236 height 588
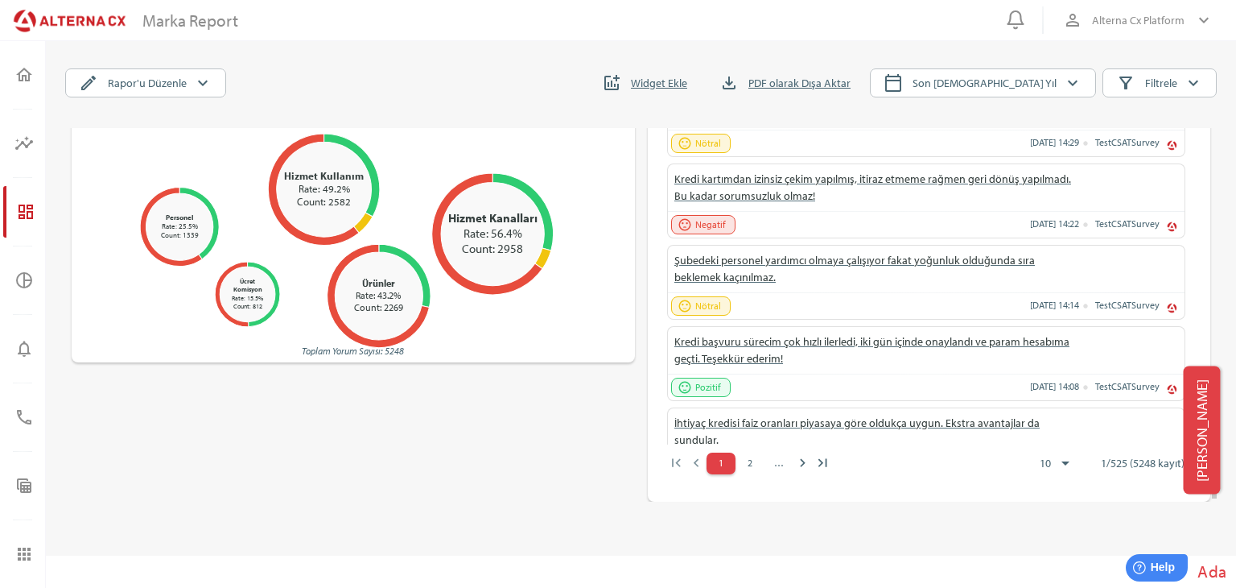
scroll to position [689, 0]
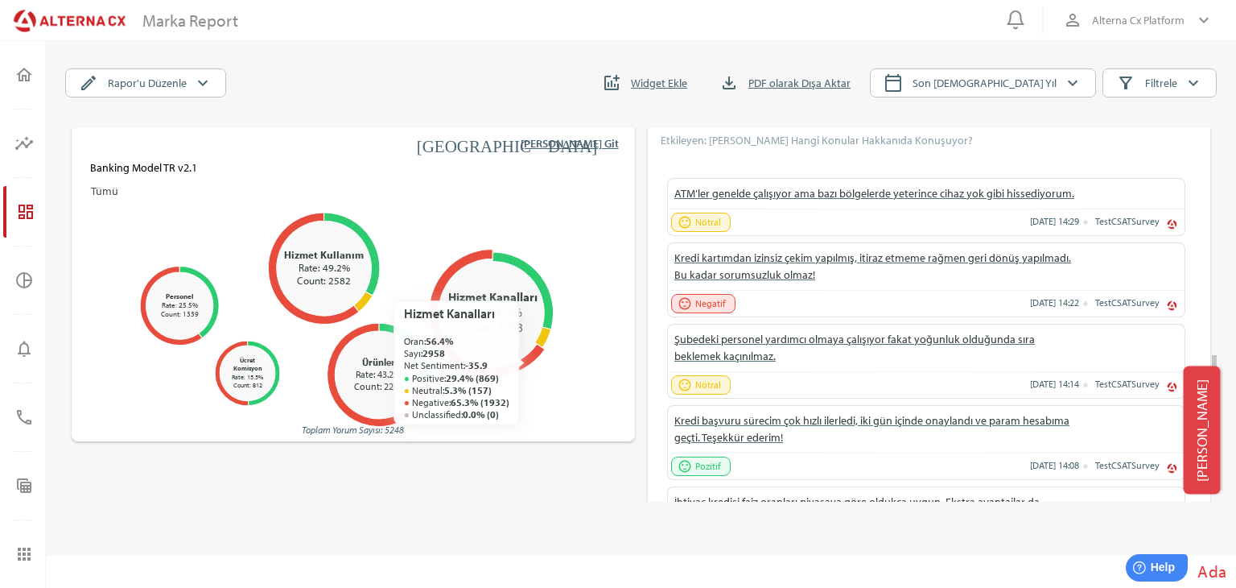
click at [523, 363] on icon at bounding box center [487, 313] width 116 height 127
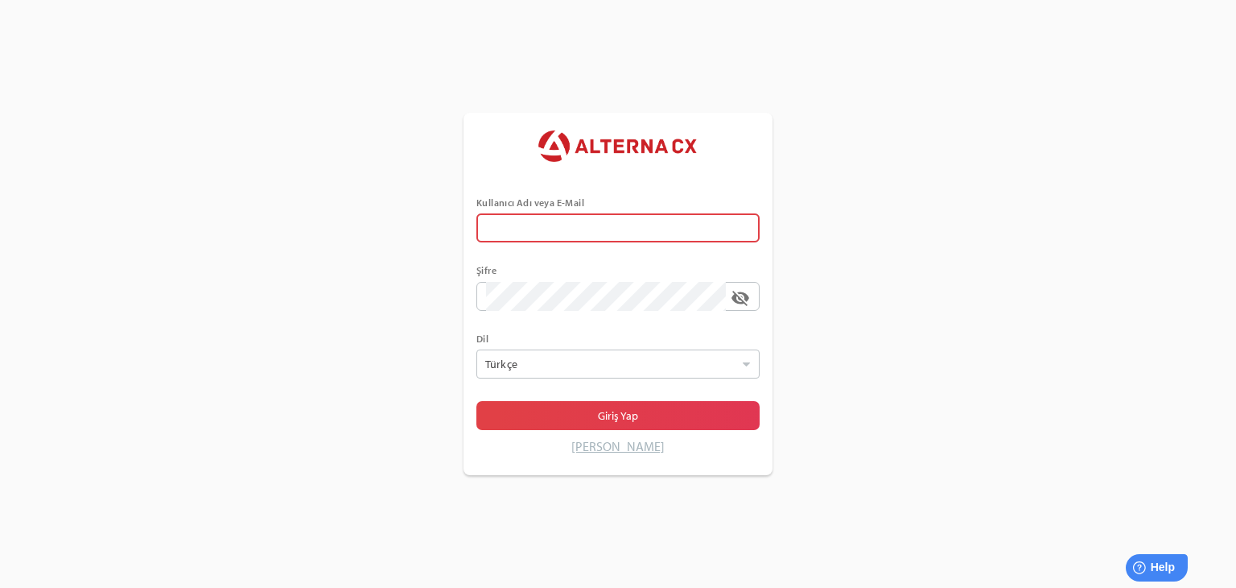
type input "******"
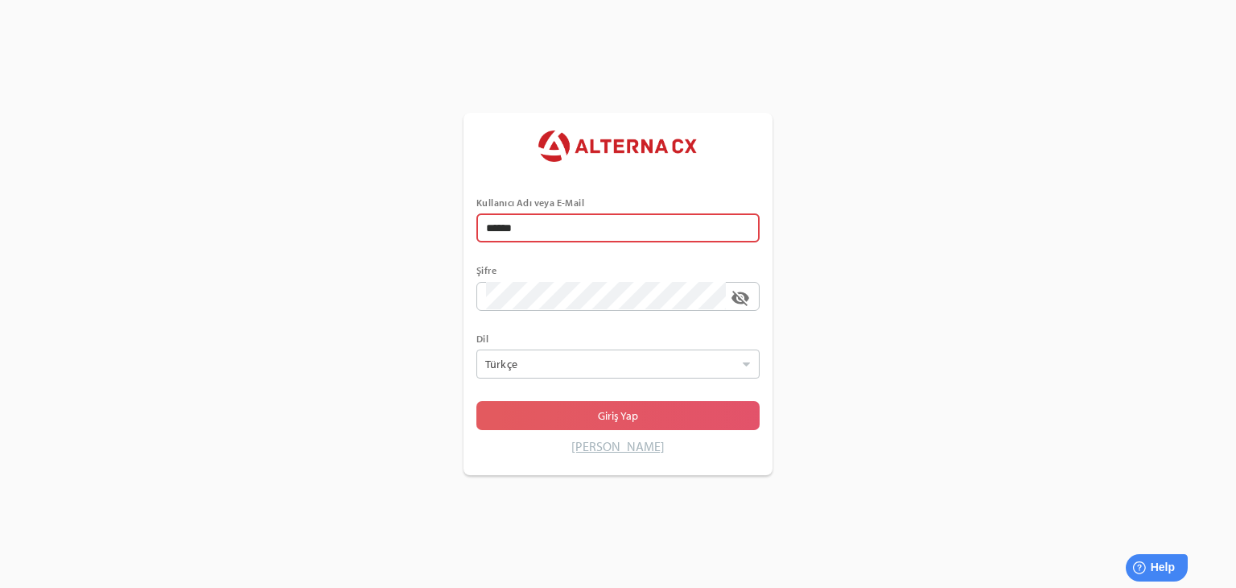
click at [539, 413] on span "Giriş Yap" at bounding box center [618, 415] width 258 height 23
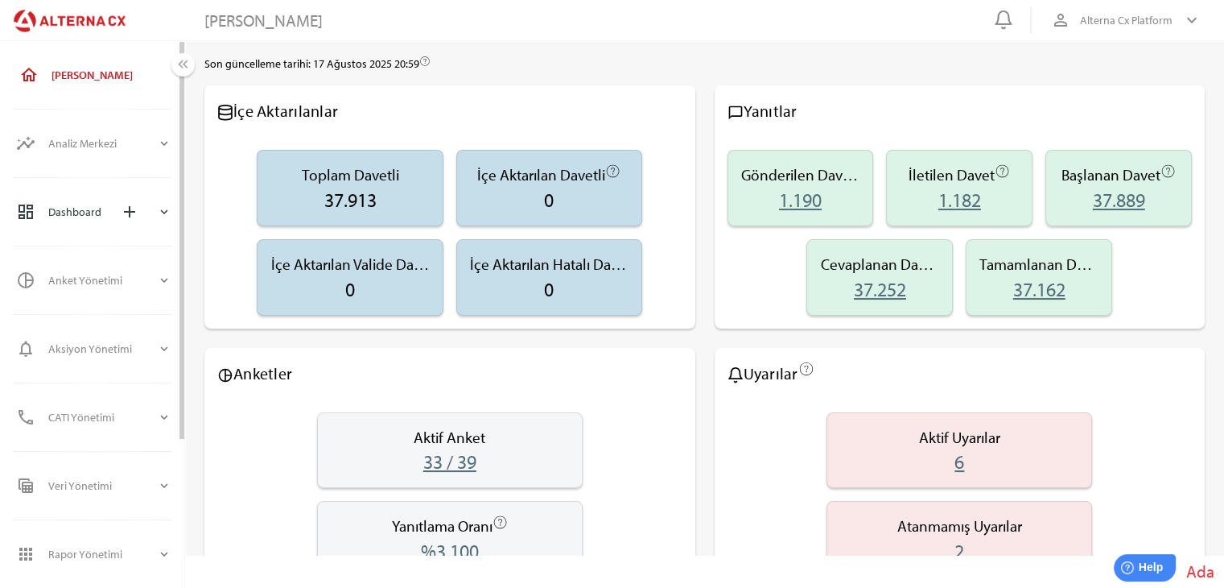
click at [107, 212] on div "Dashboard add" at bounding box center [102, 211] width 109 height 39
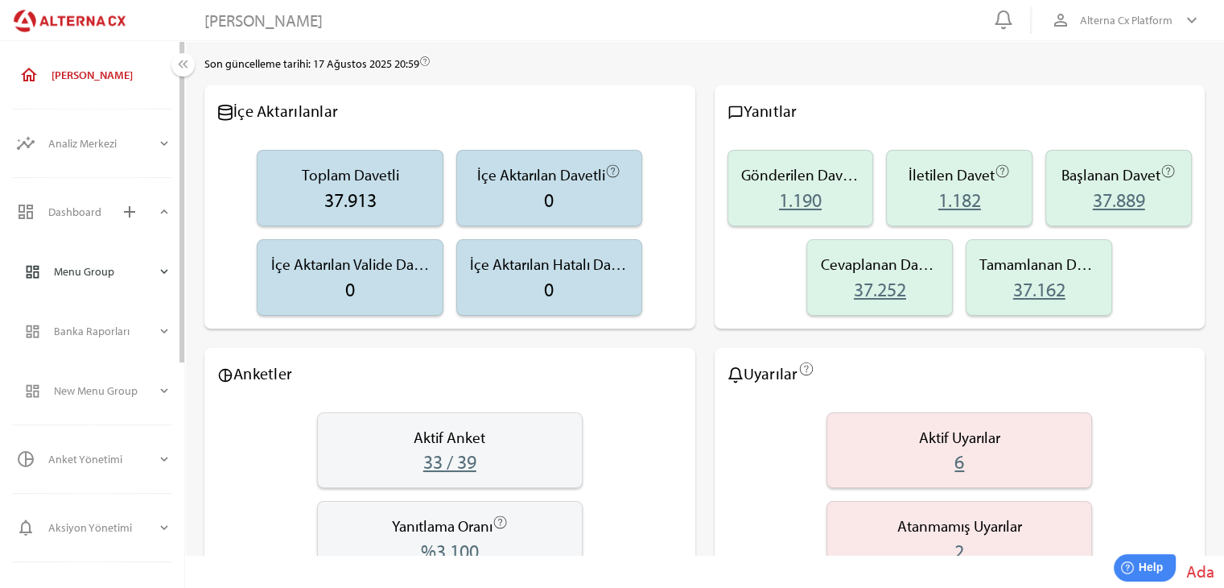
click at [167, 271] on icon "expand_more" at bounding box center [164, 271] width 14 height 14
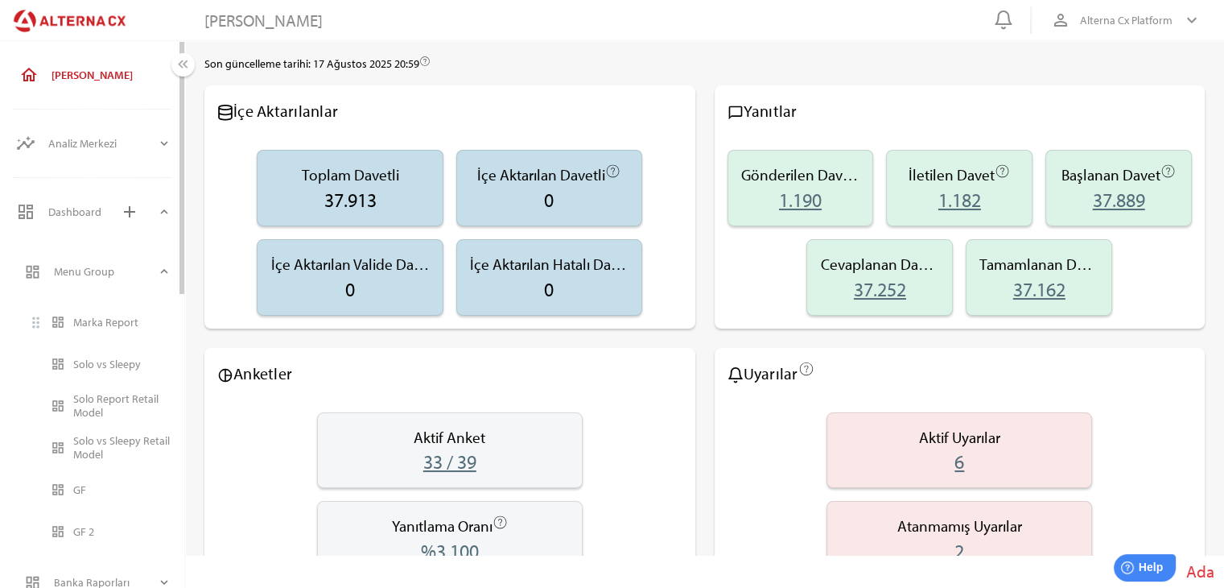
click at [82, 324] on div "Marka Report" at bounding box center [122, 323] width 98 height 14
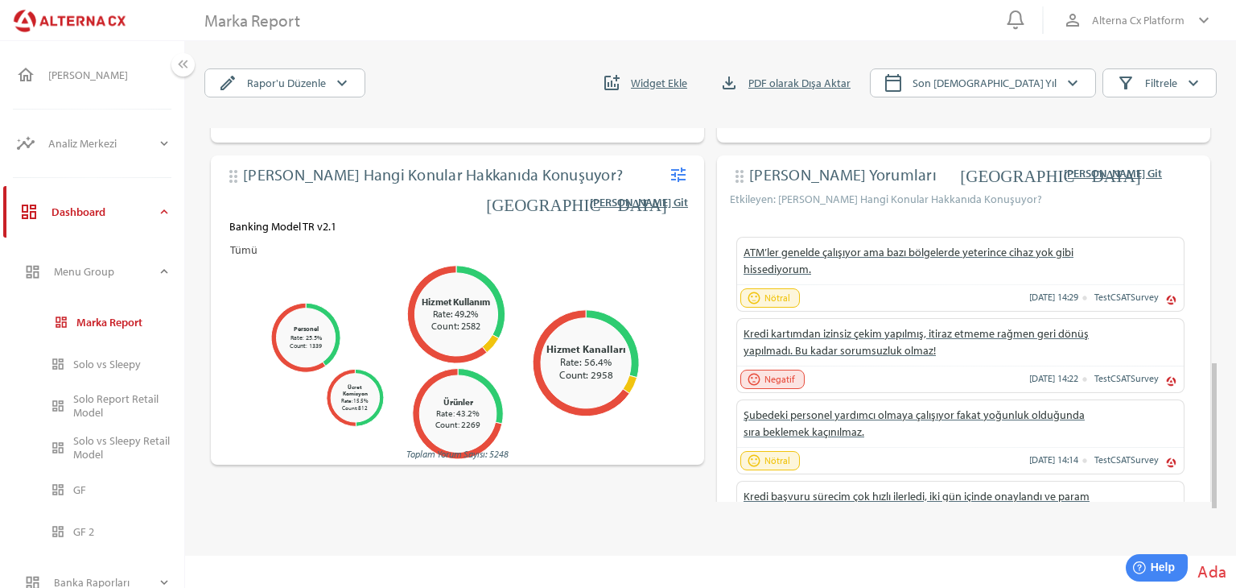
scroll to position [659, 0]
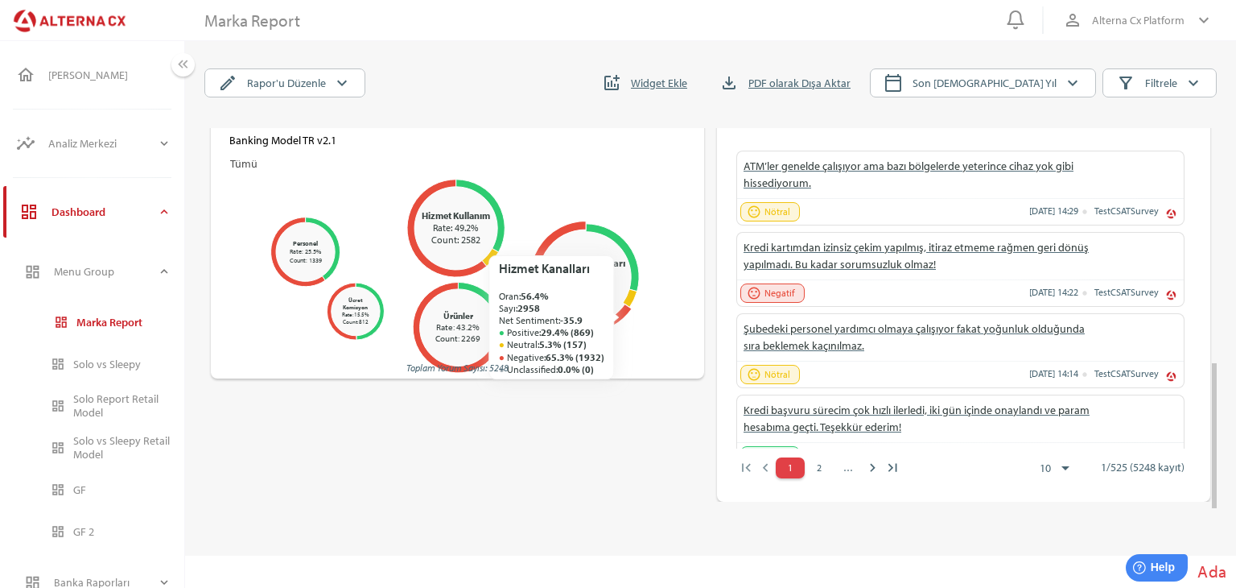
click at [618, 316] on icon at bounding box center [580, 277] width 101 height 112
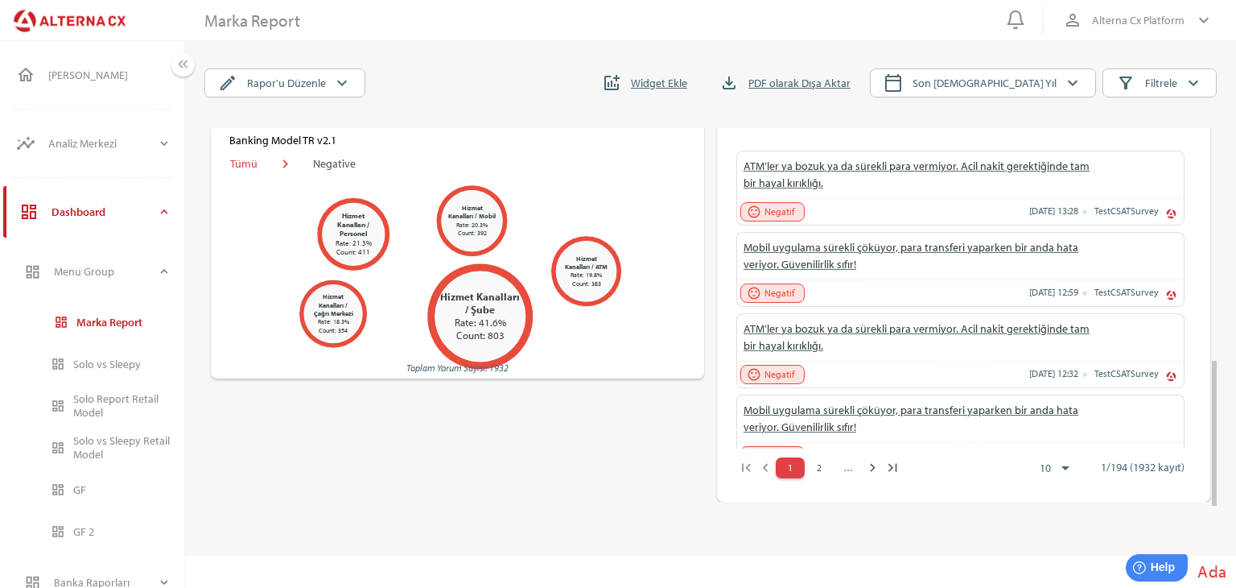
scroll to position [579, 0]
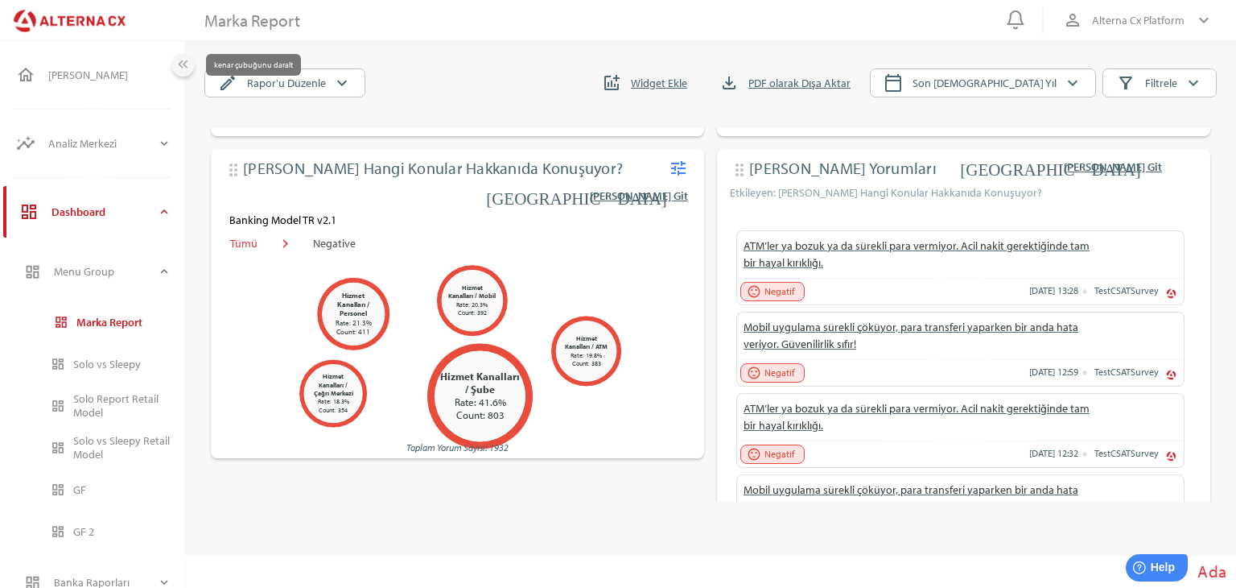
click at [190, 64] on icon "keyboard_double_arrow_left" at bounding box center [183, 64] width 17 height 17
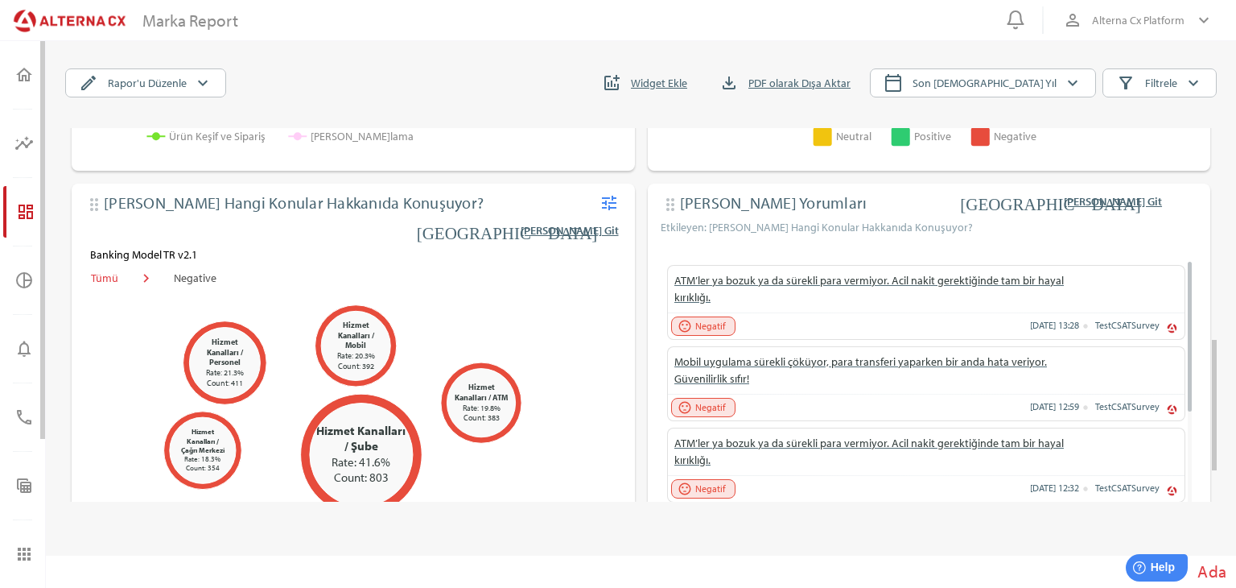
scroll to position [683, 0]
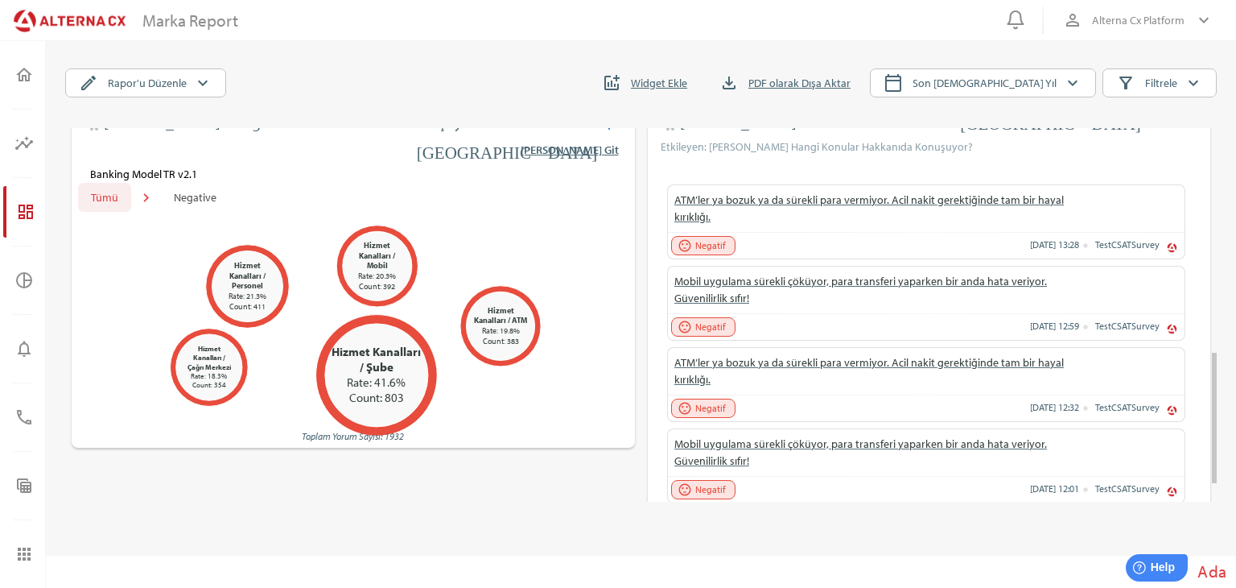
click at [105, 204] on span "Tümü" at bounding box center [104, 197] width 27 height 19
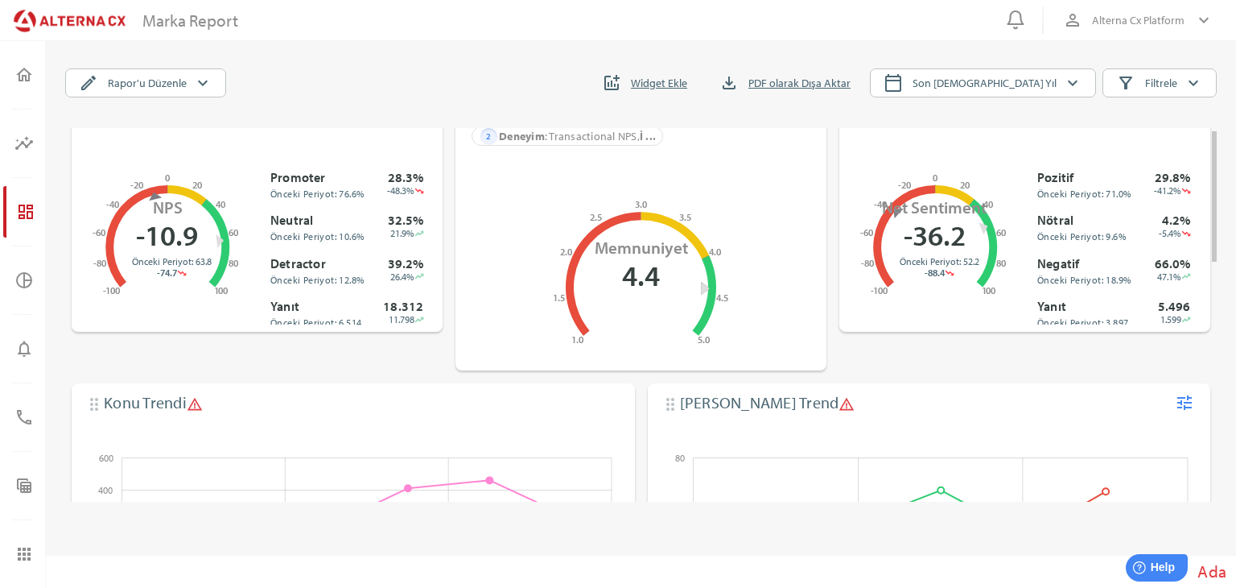
scroll to position [0, 0]
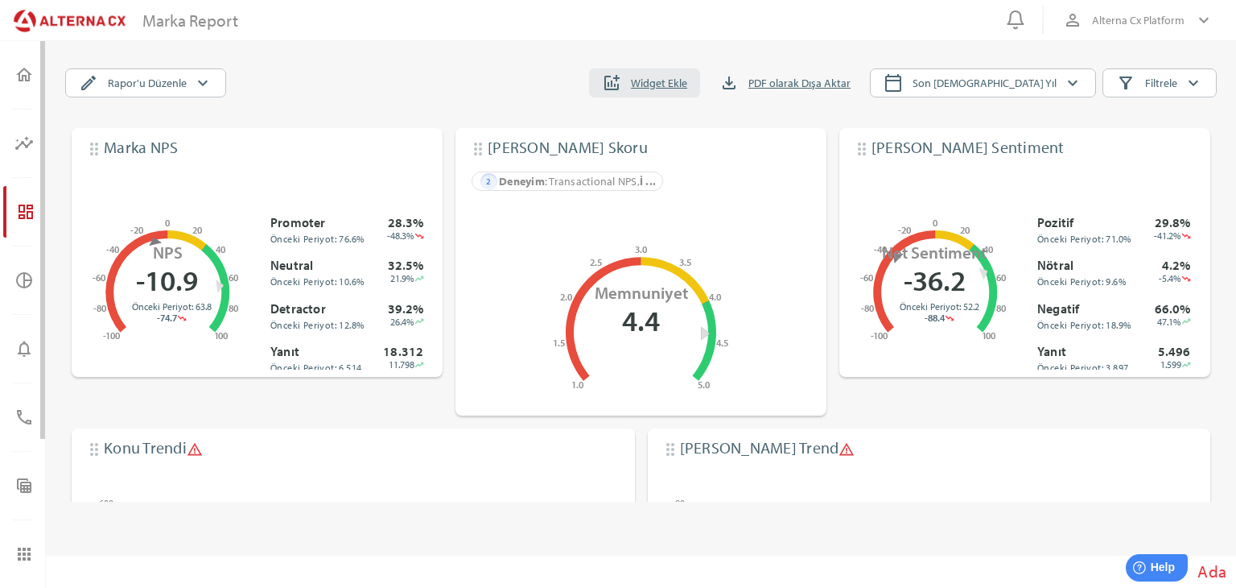
click at [687, 93] on span "addchart Widget Ekle" at bounding box center [644, 83] width 85 height 23
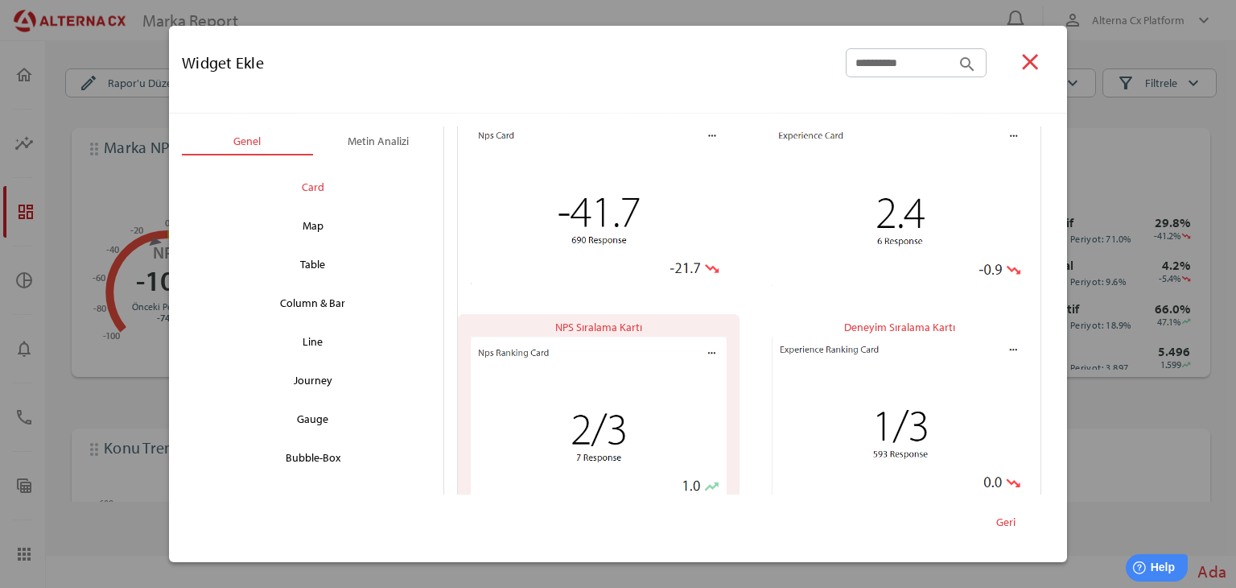
scroll to position [64, 0]
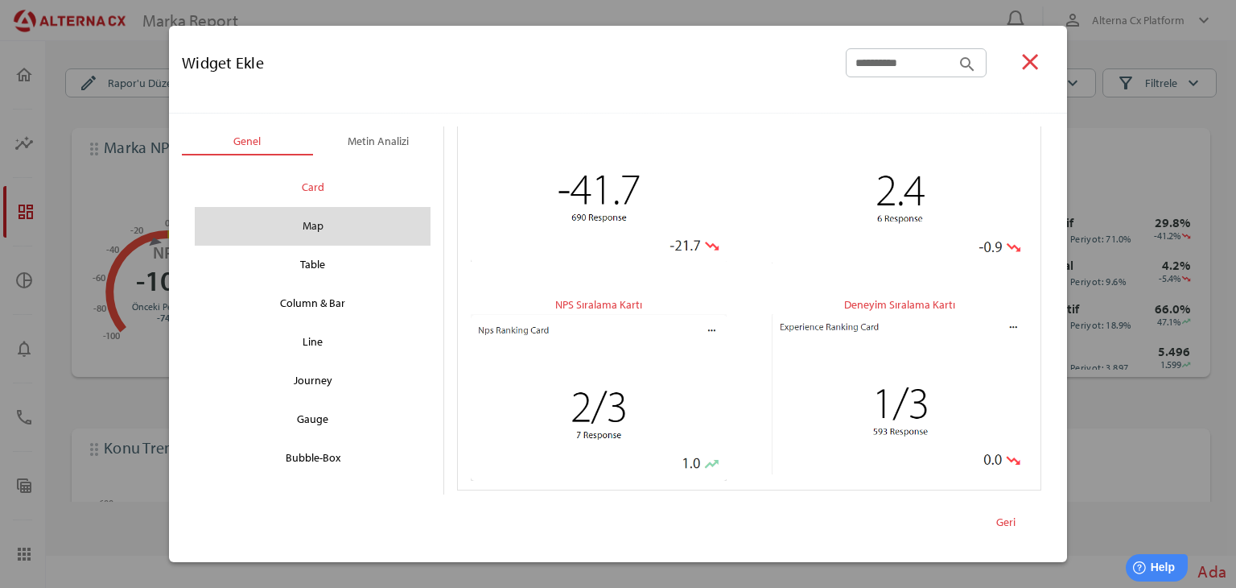
click at [359, 236] on div "Map" at bounding box center [313, 226] width 210 height 26
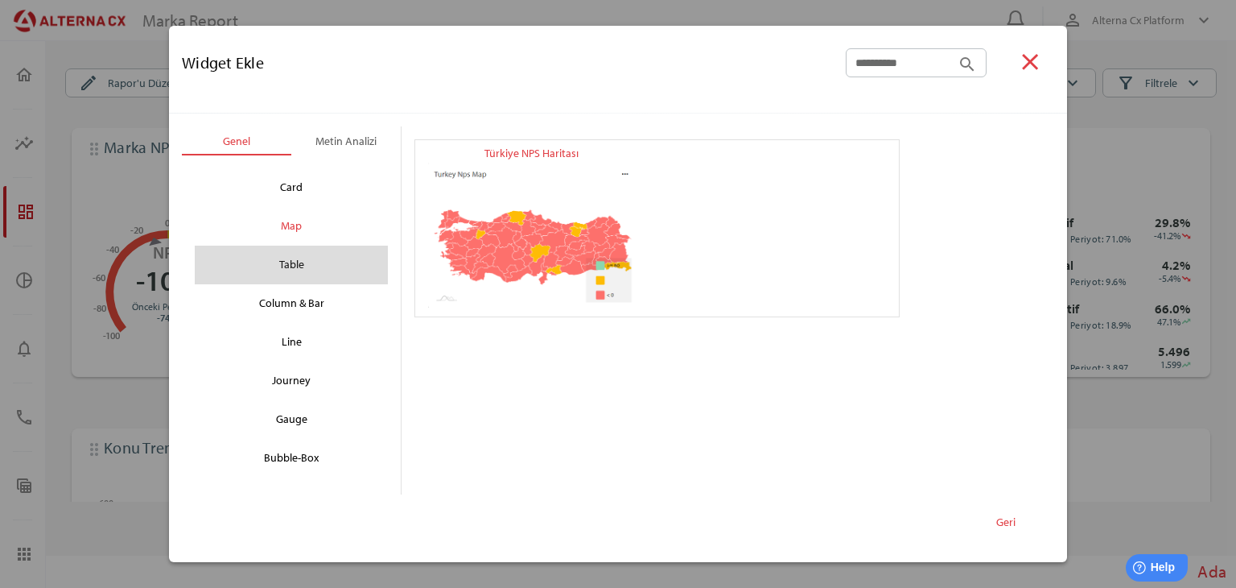
click at [312, 271] on div "Table" at bounding box center [291, 265] width 167 height 26
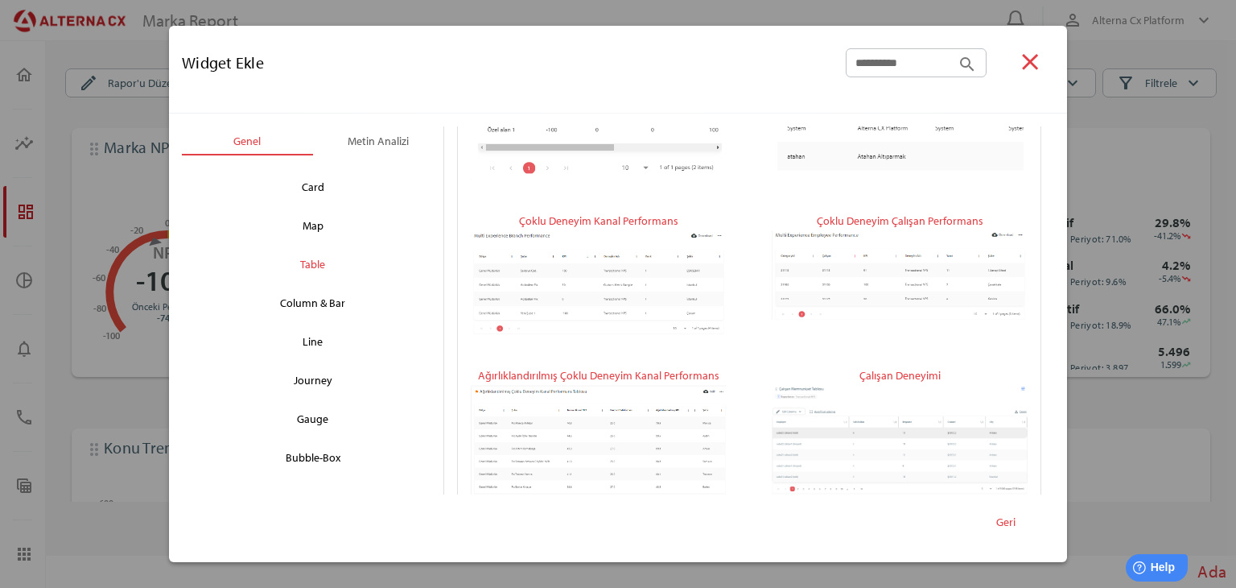
scroll to position [1134, 0]
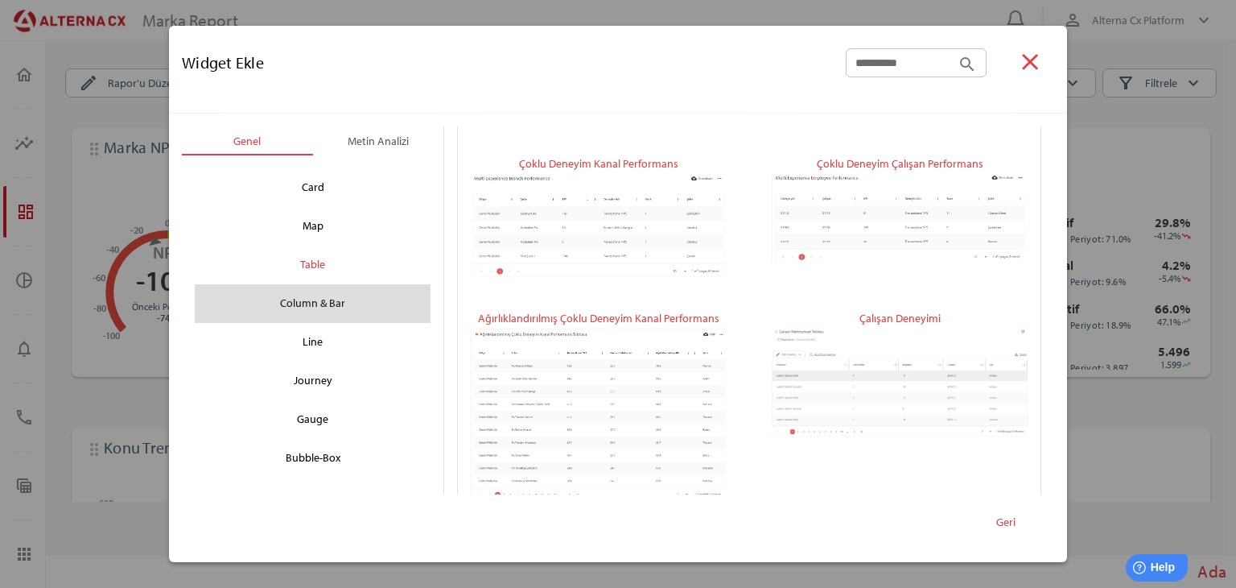
click at [290, 303] on div "Column & Bar" at bounding box center [313, 304] width 210 height 26
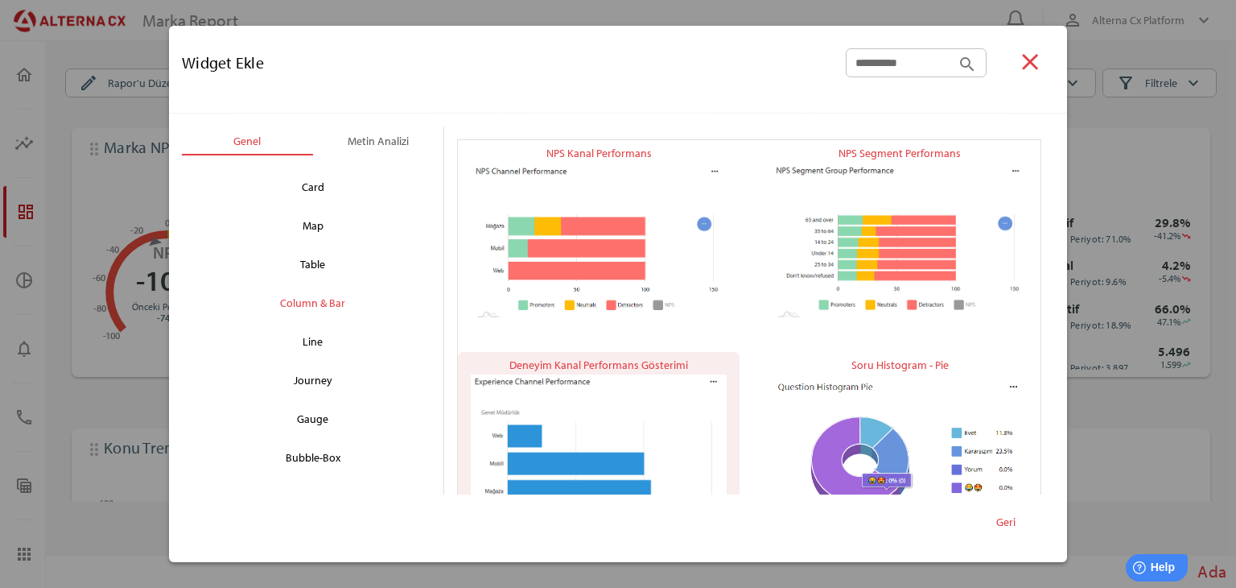
scroll to position [469, 0]
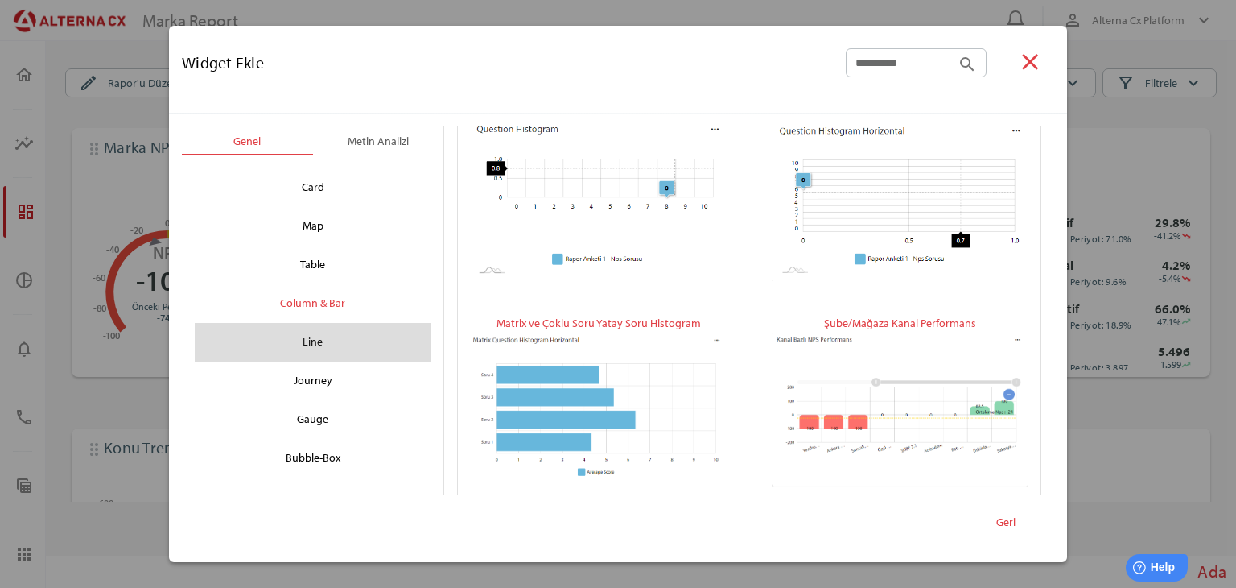
click at [311, 348] on div "Line" at bounding box center [313, 342] width 210 height 26
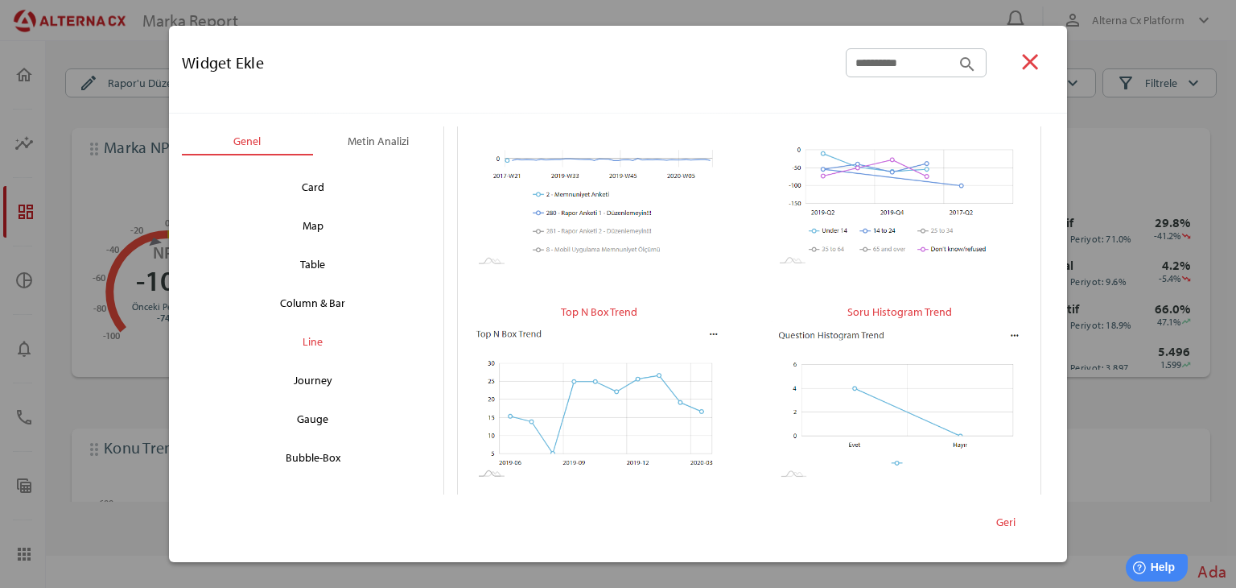
scroll to position [894, 0]
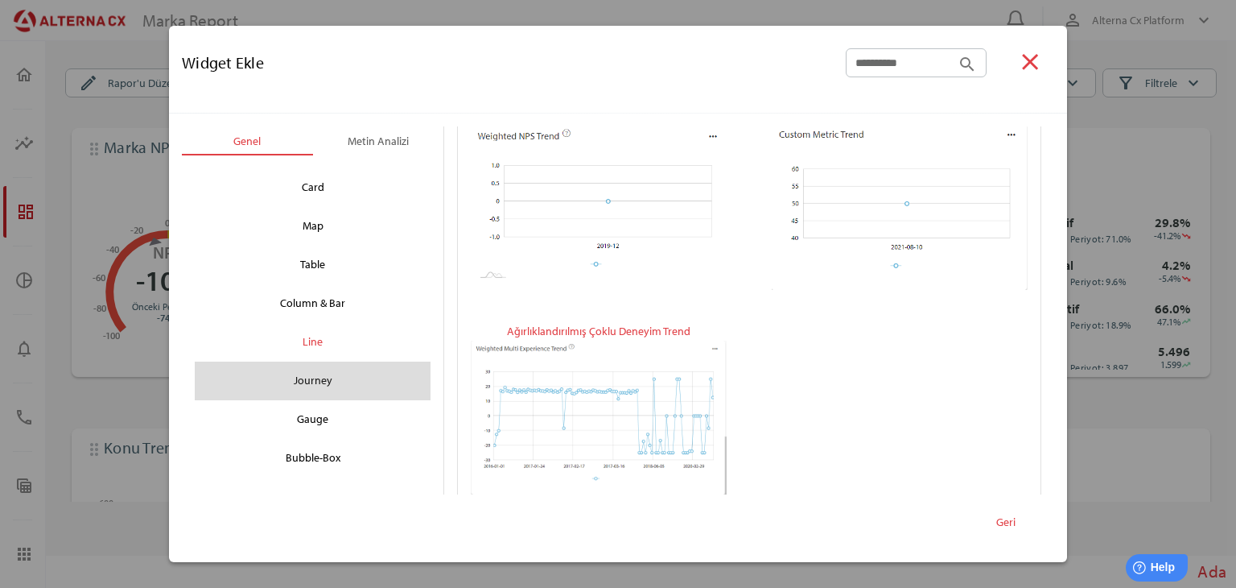
click at [354, 369] on div "Journey" at bounding box center [313, 381] width 210 height 26
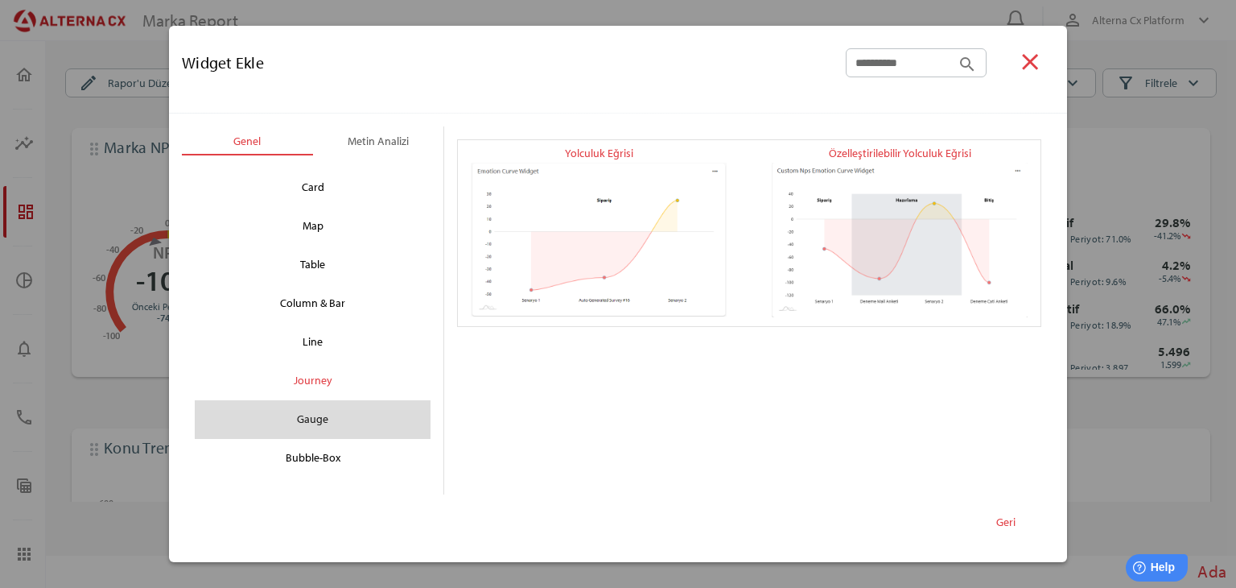
click at [386, 413] on div "Gauge" at bounding box center [313, 419] width 210 height 26
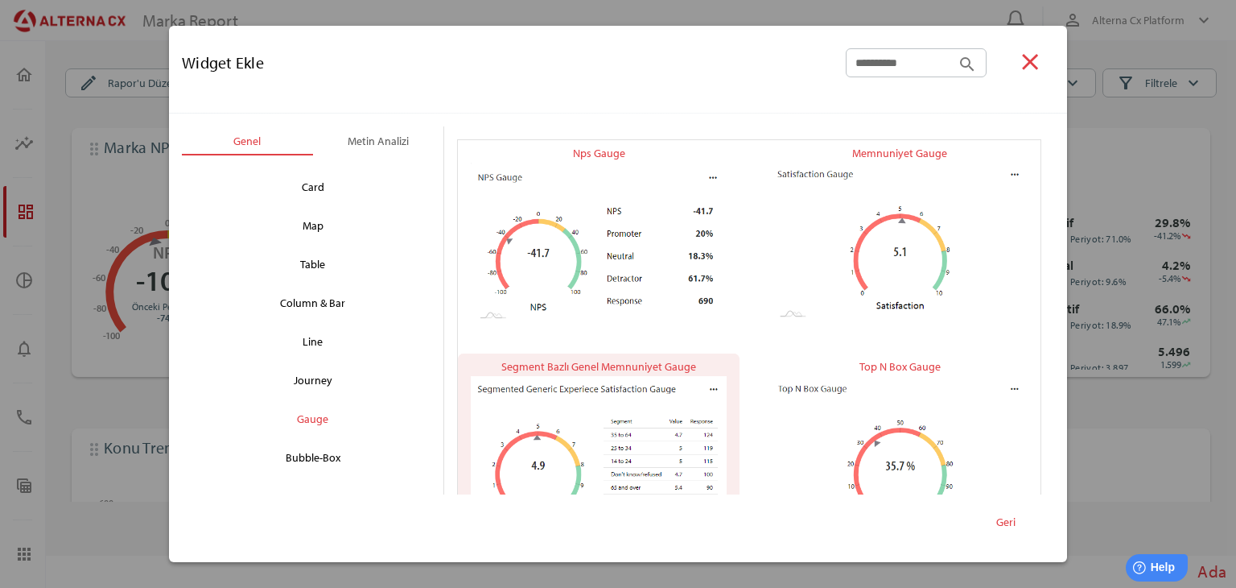
scroll to position [493, 0]
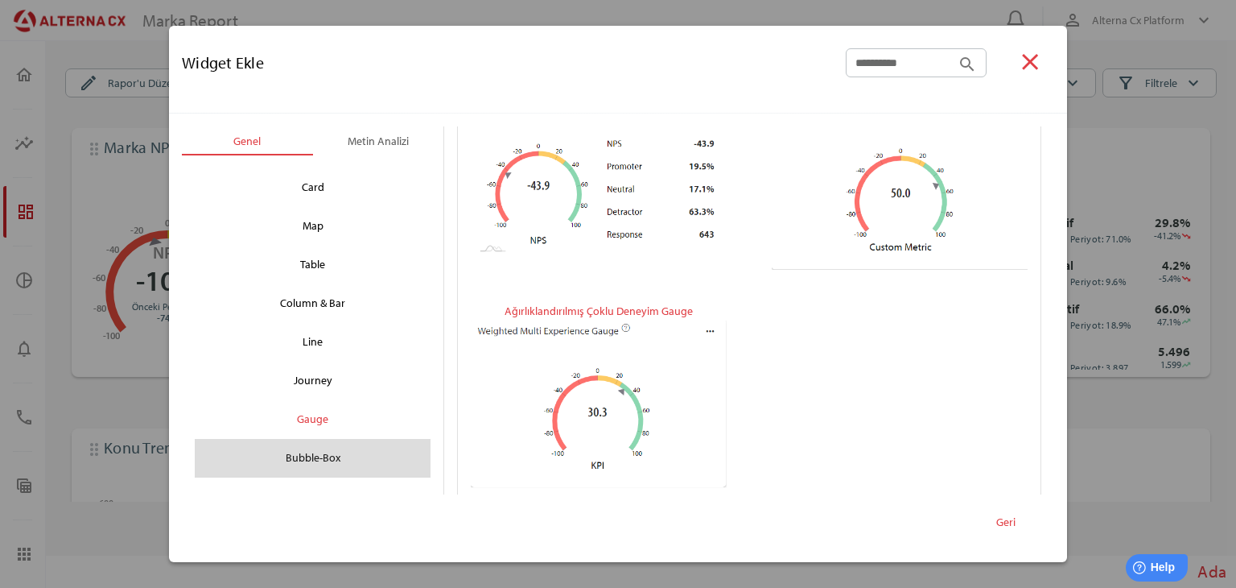
click at [335, 474] on div "Bubble-Box" at bounding box center [313, 458] width 236 height 39
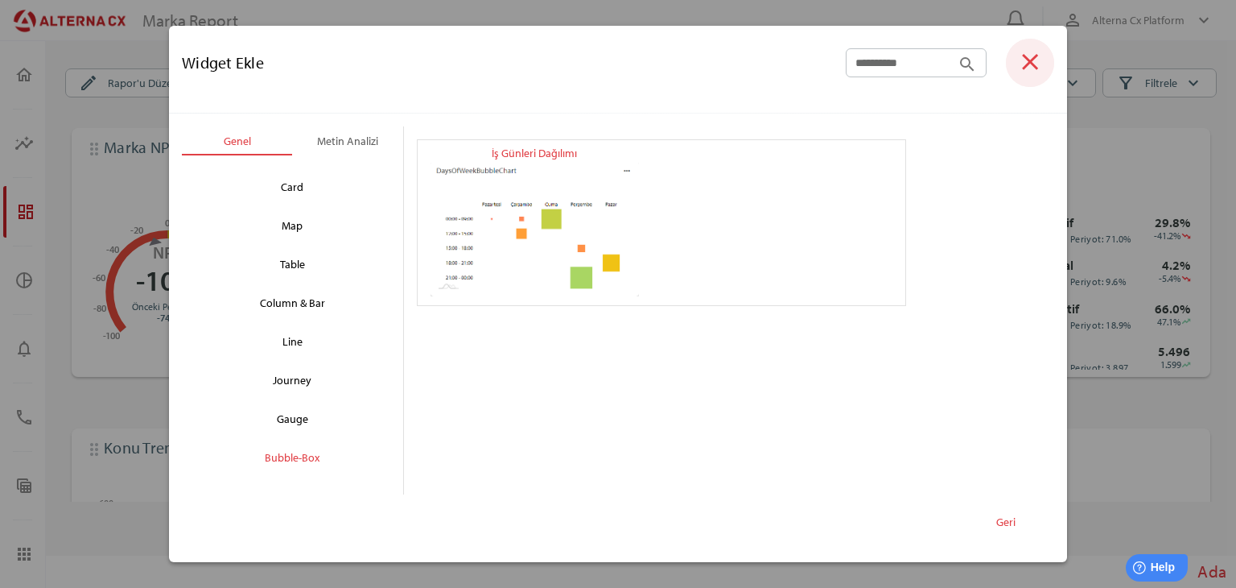
click at [1027, 64] on icon "close" at bounding box center [1030, 61] width 27 height 27
